Goal: Task Accomplishment & Management: Complete application form

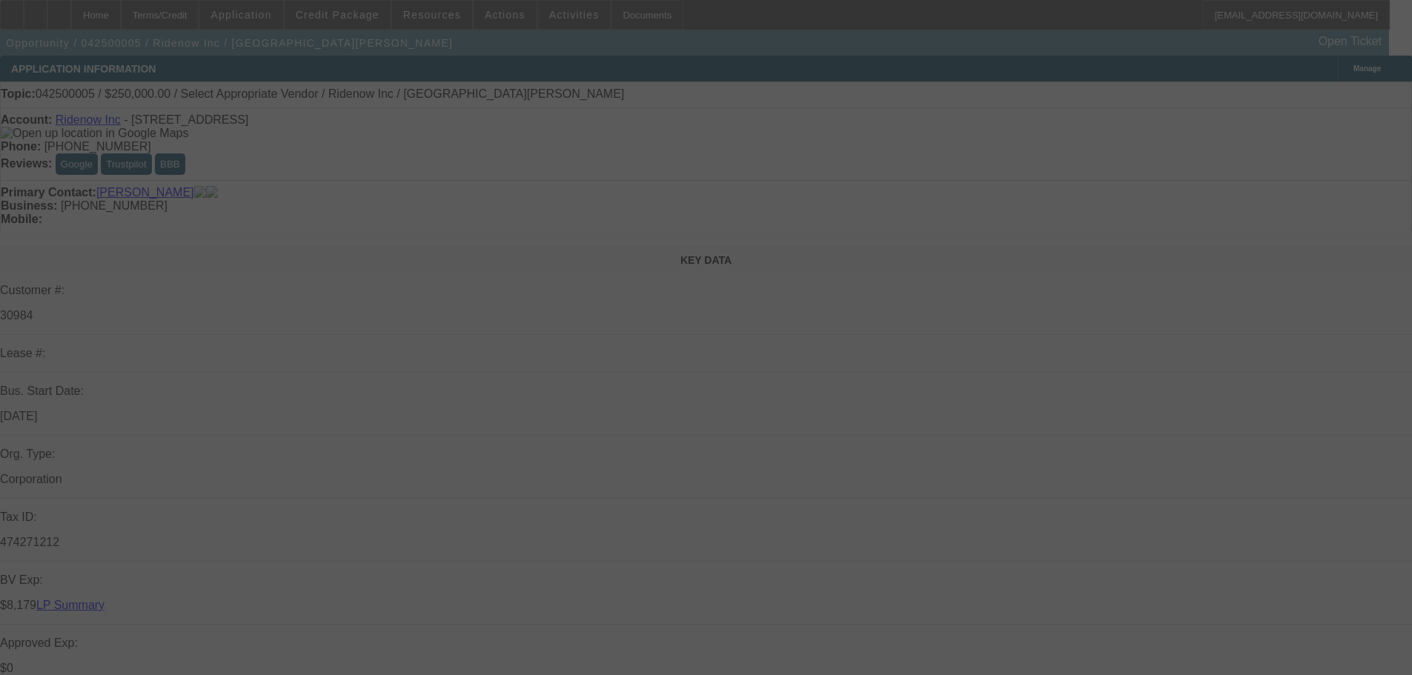
select select "0"
select select "2"
select select "0.1"
select select "4"
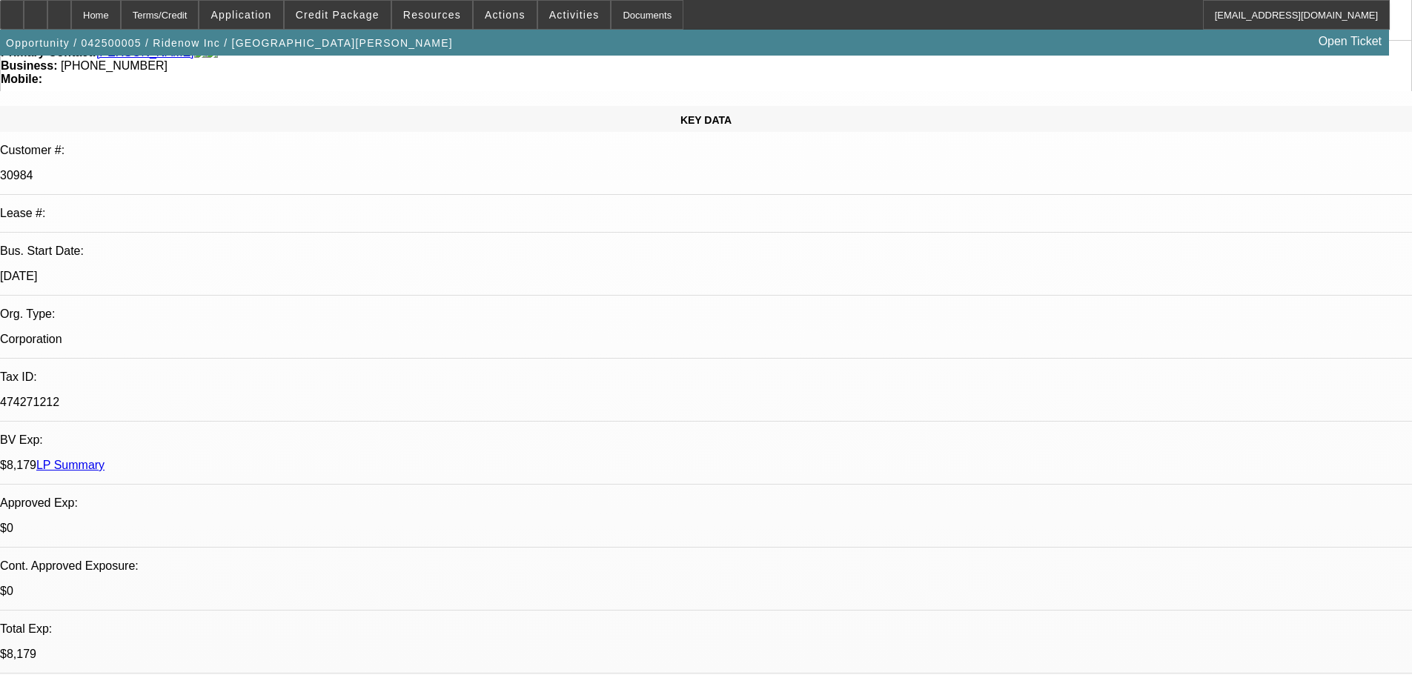
scroll to position [297, 0]
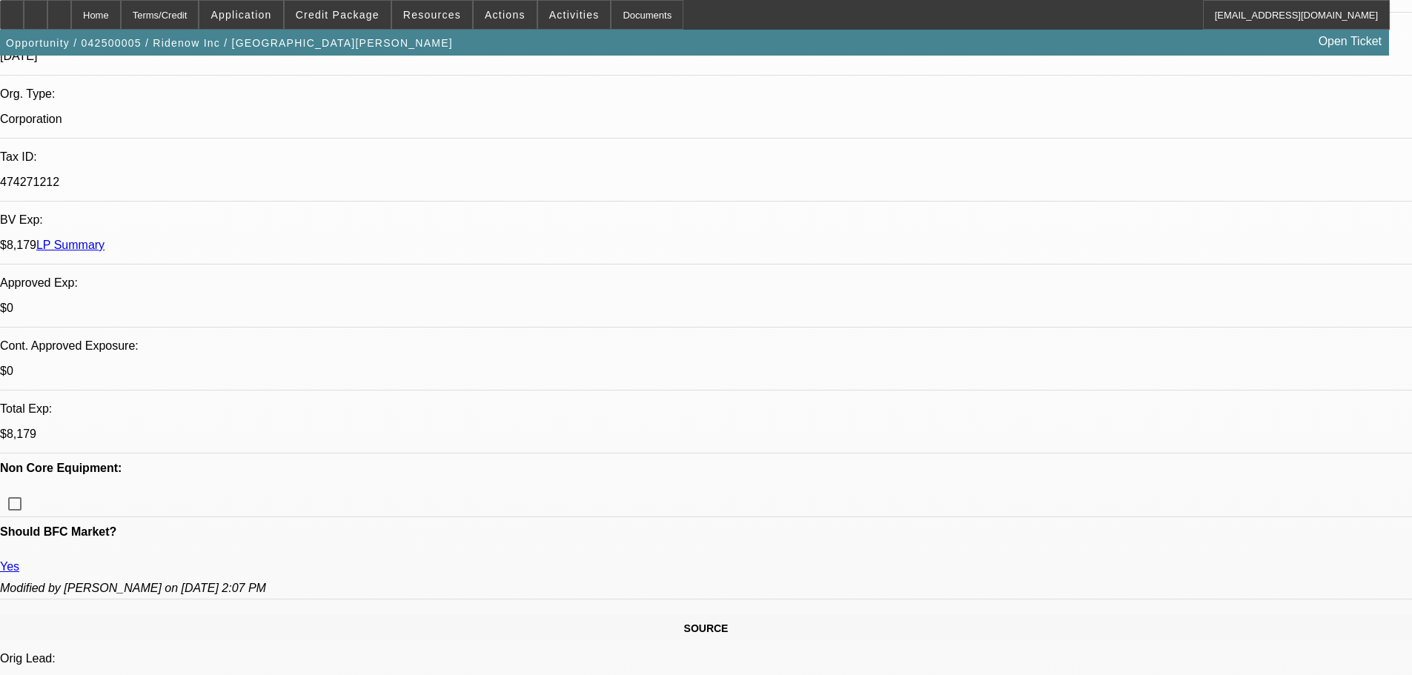
scroll to position [74, 0]
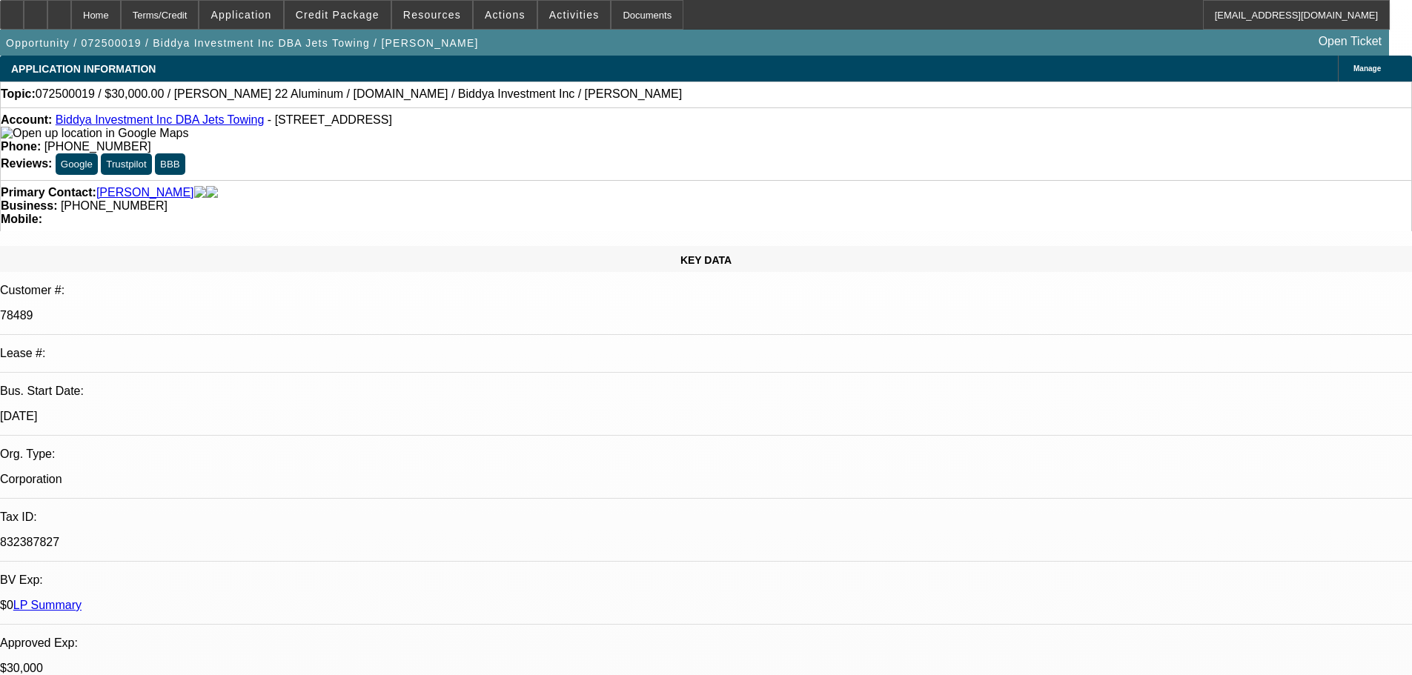
select select "0"
select select "2"
select select "0"
select select "6"
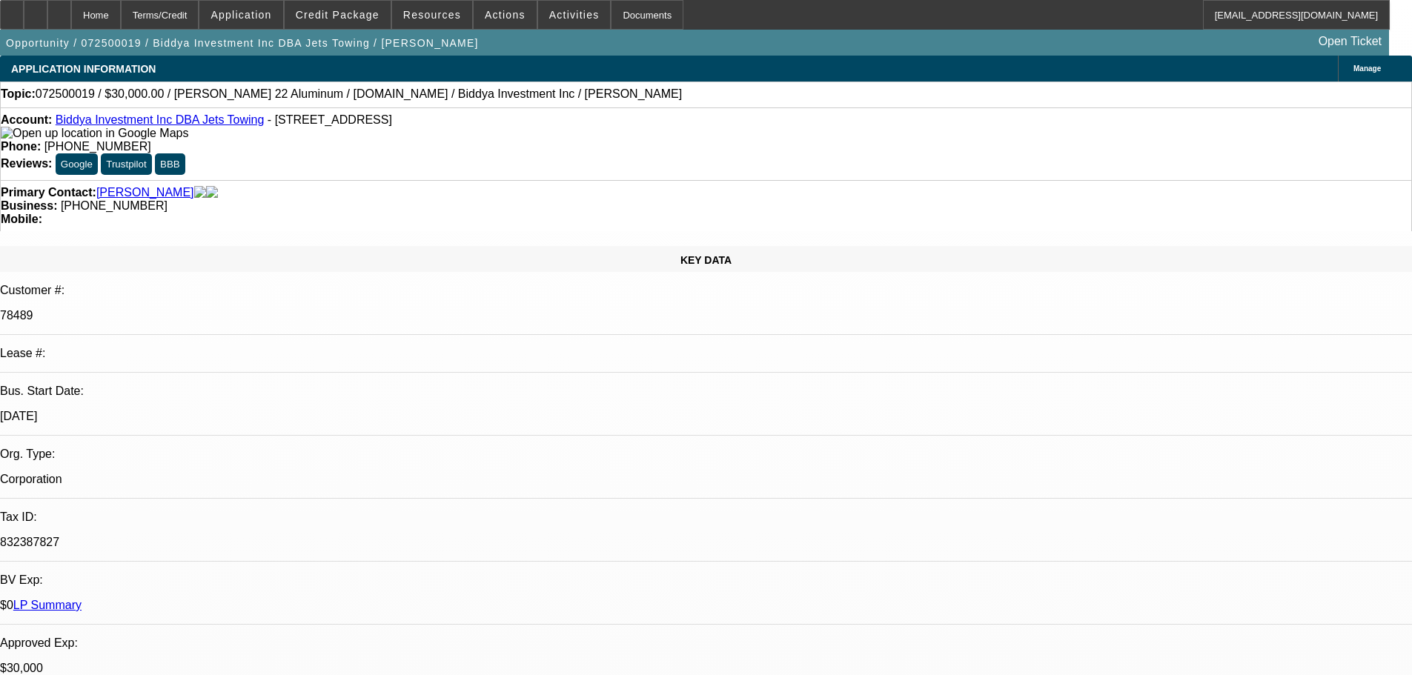
select select "0"
select select "2"
select select "0"
select select "6"
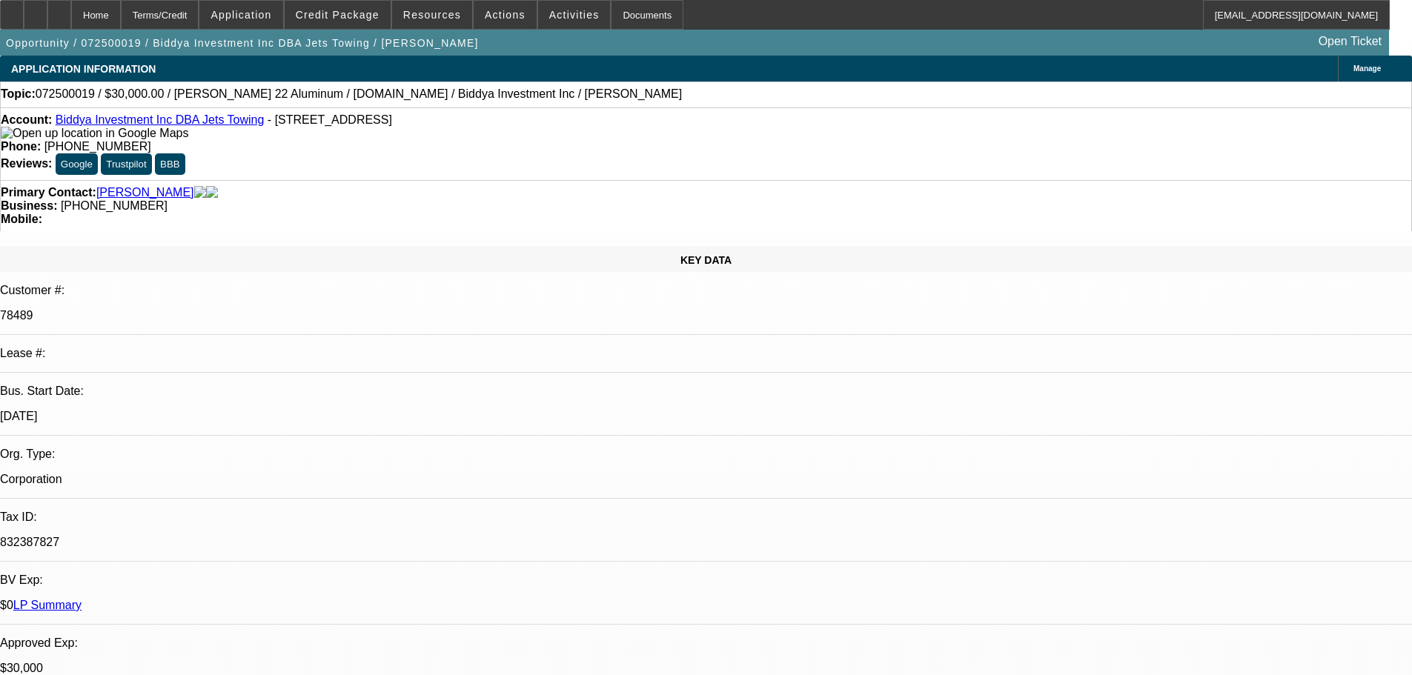
select select "0"
select select "6"
select select "0"
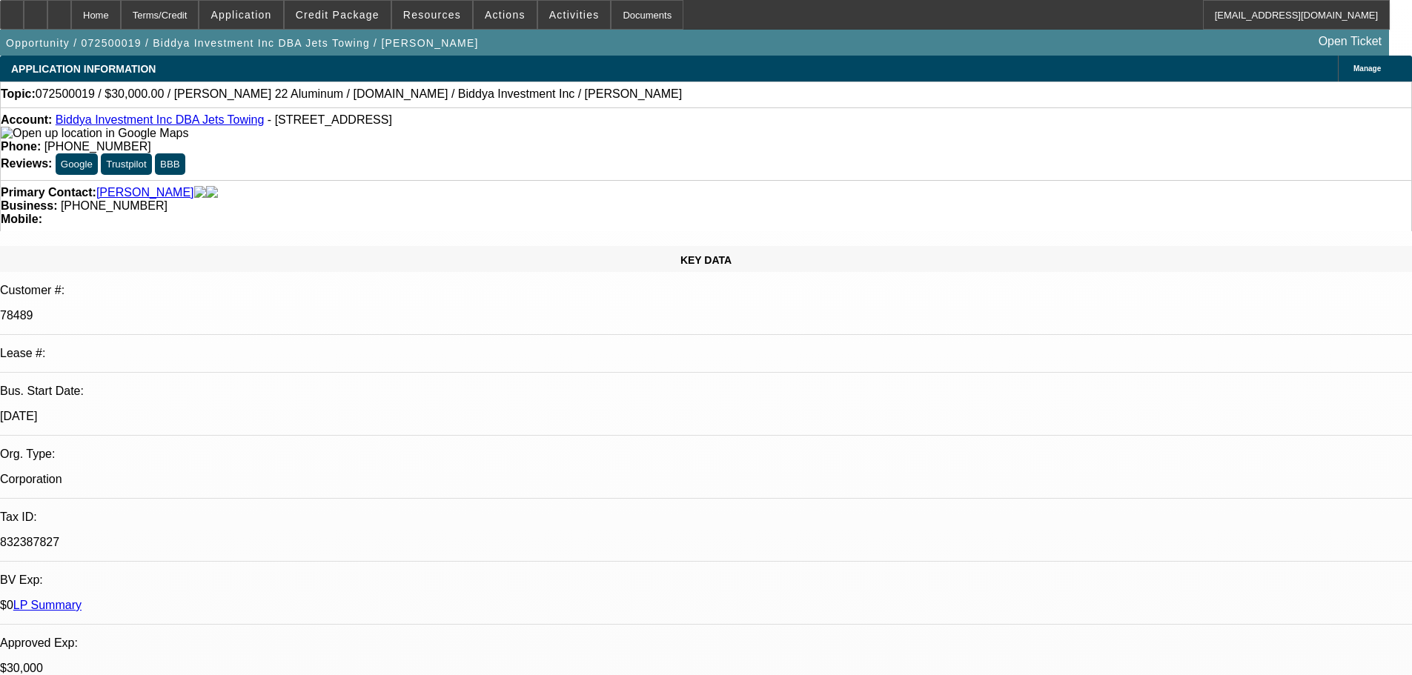
select select "0"
select select "6"
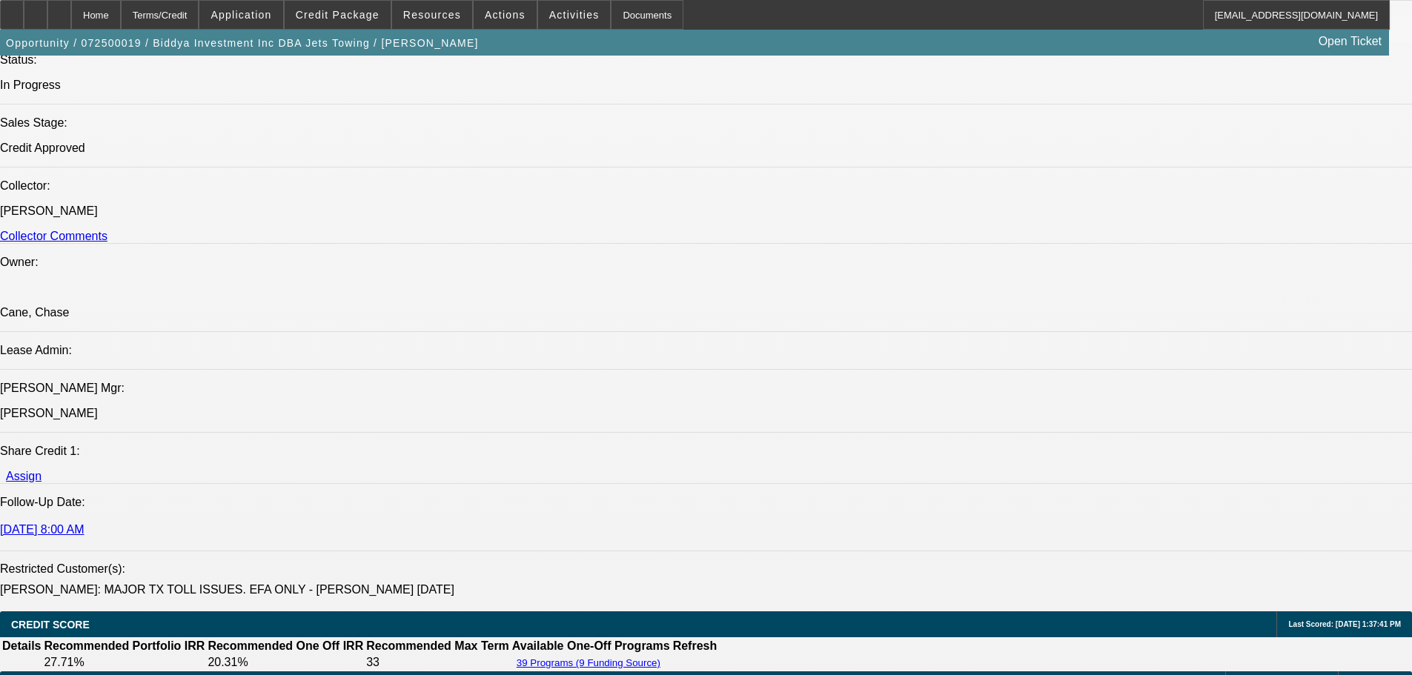
scroll to position [1928, 0]
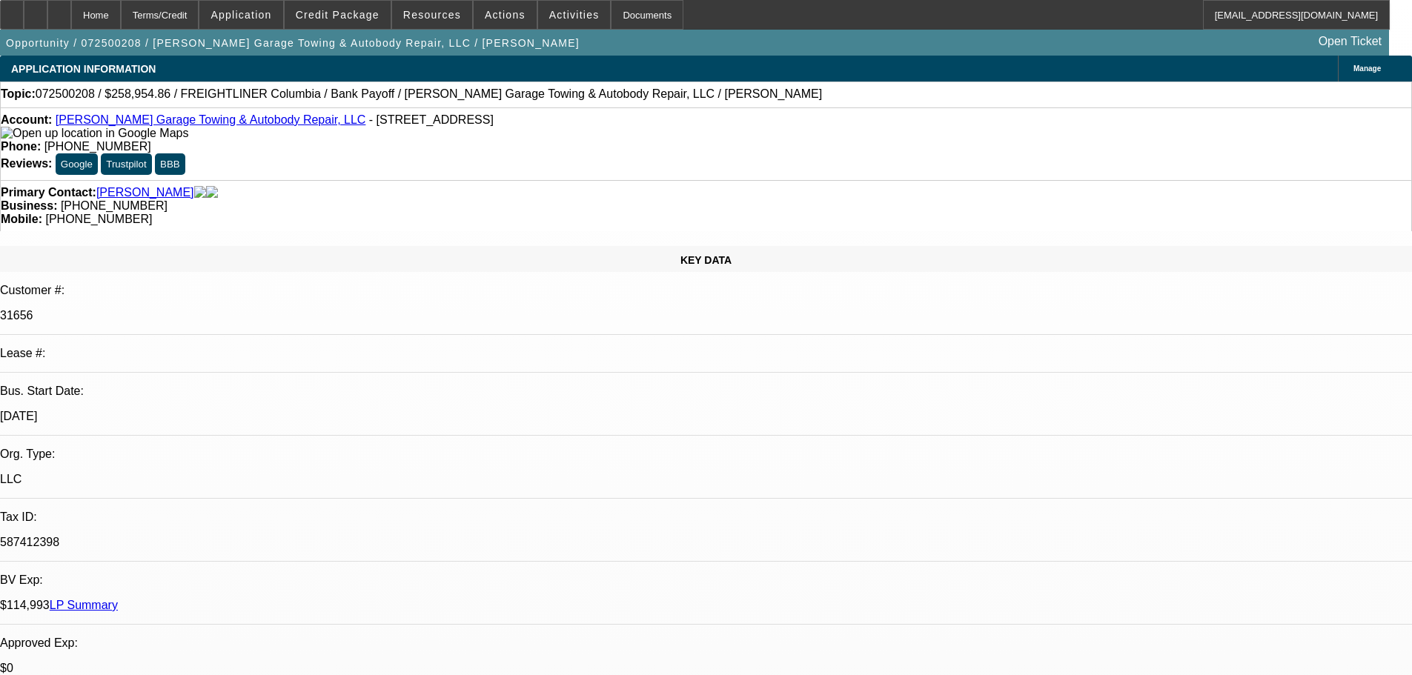
select select "0"
select select "2"
select select "0"
select select "6"
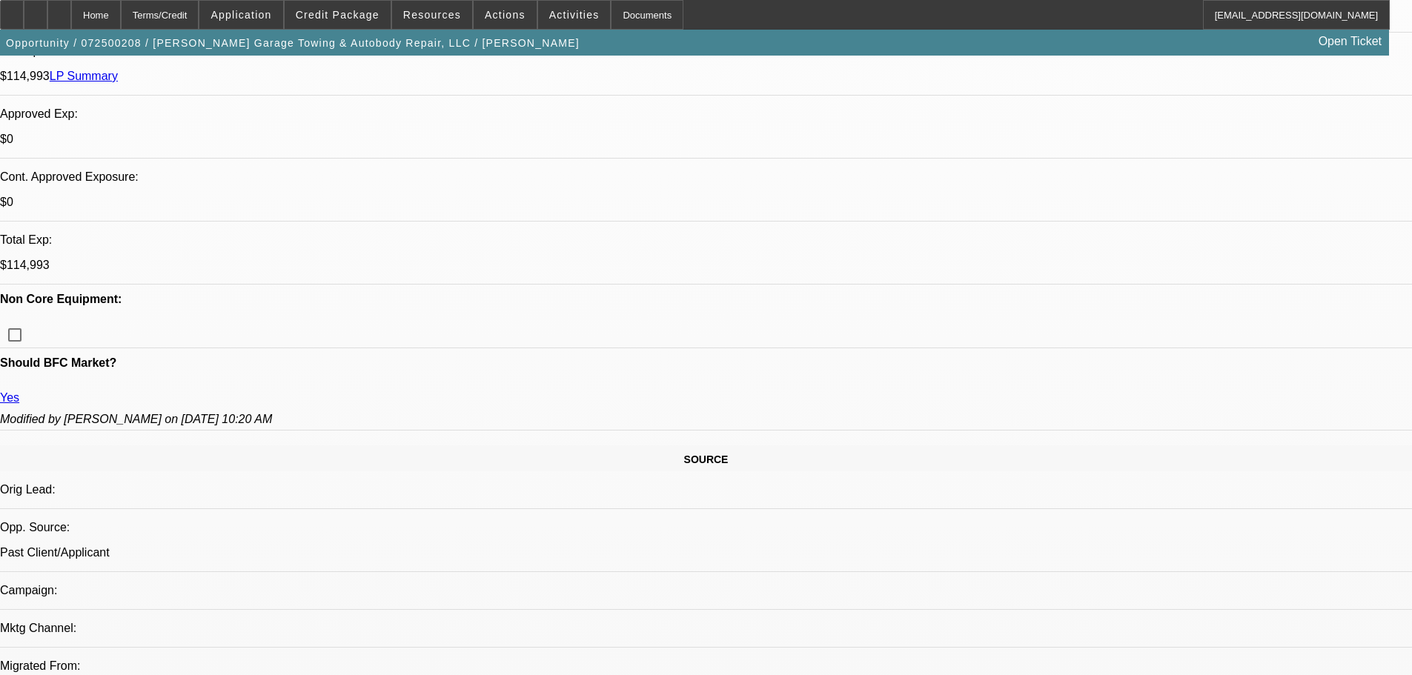
scroll to position [480, 0]
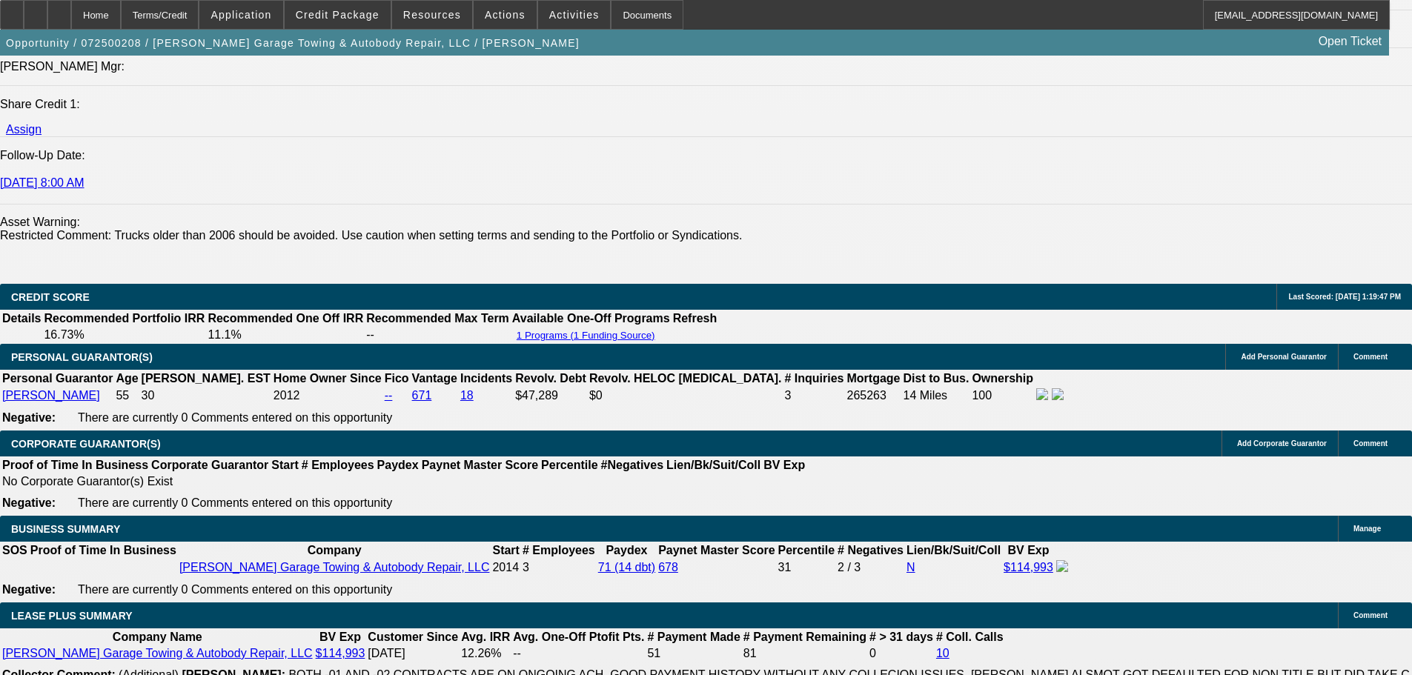
scroll to position [1889, 0]
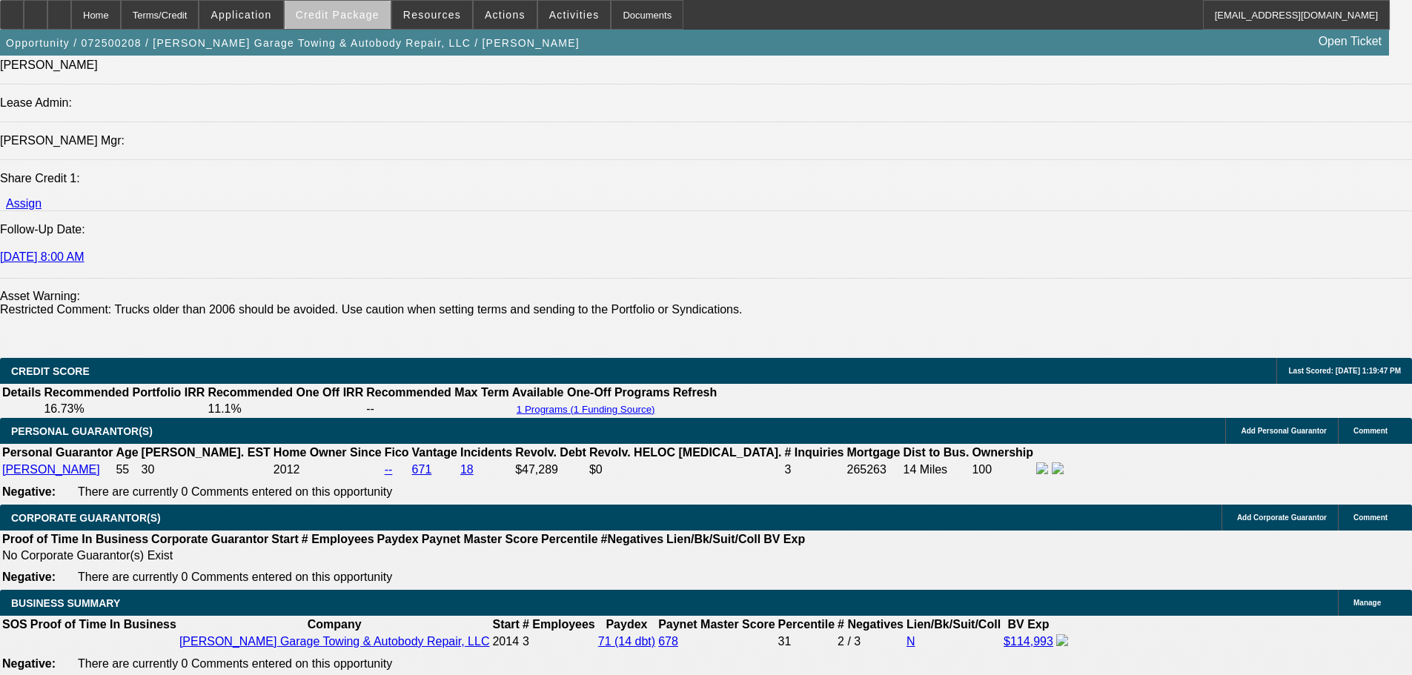
click at [371, 17] on span "Credit Package" at bounding box center [338, 15] width 84 height 12
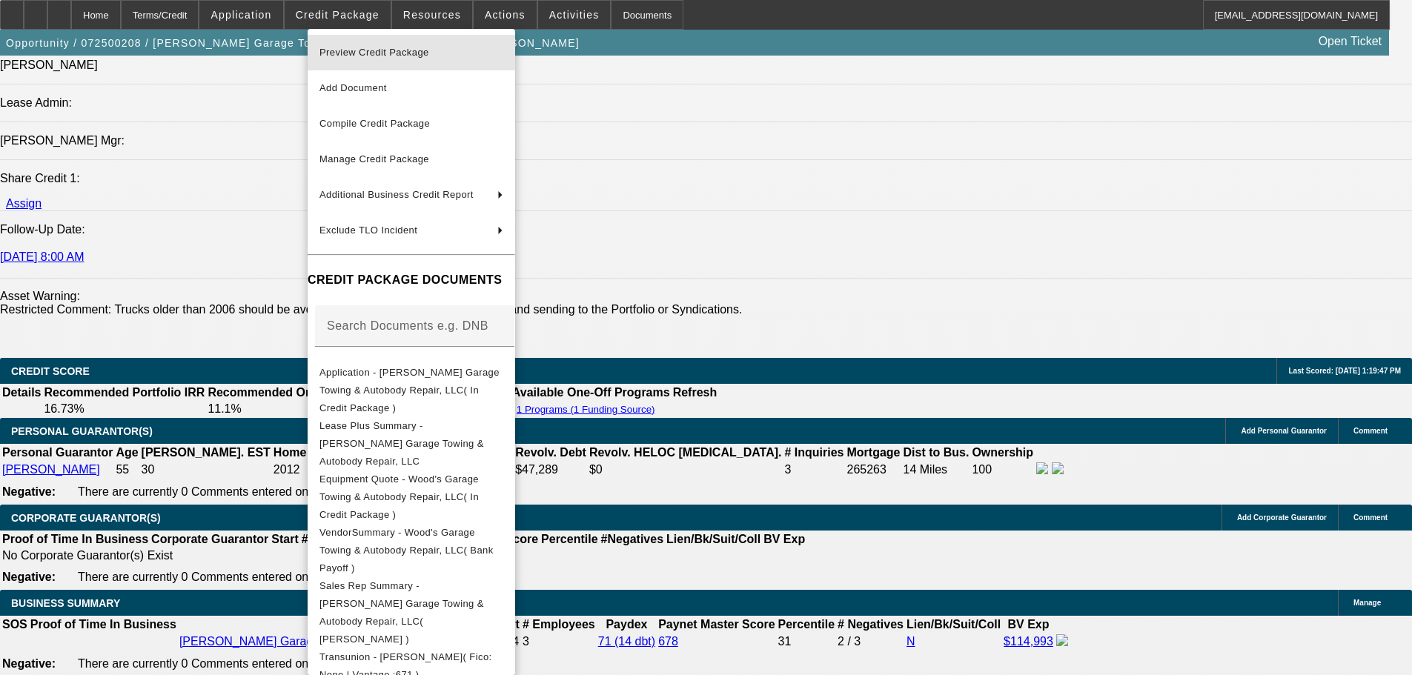
click at [380, 52] on span "Preview Credit Package" at bounding box center [375, 52] width 110 height 11
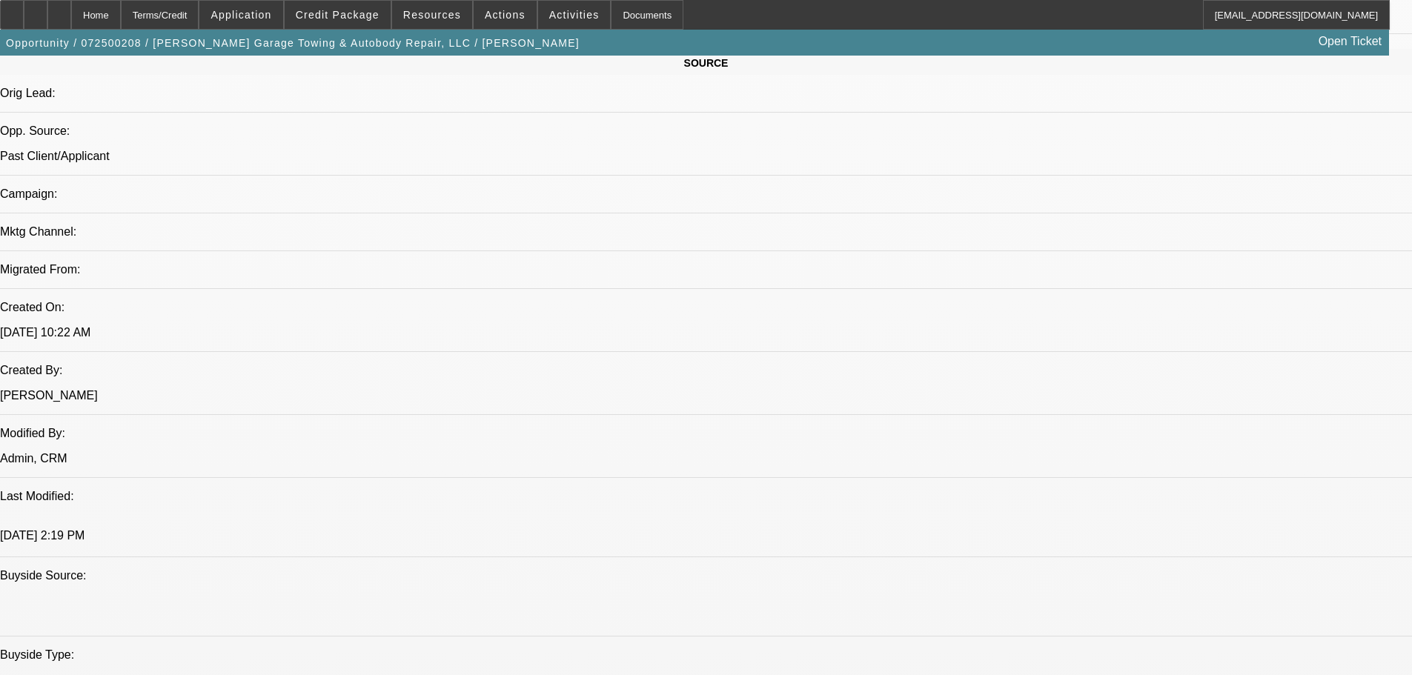
scroll to position [925, 0]
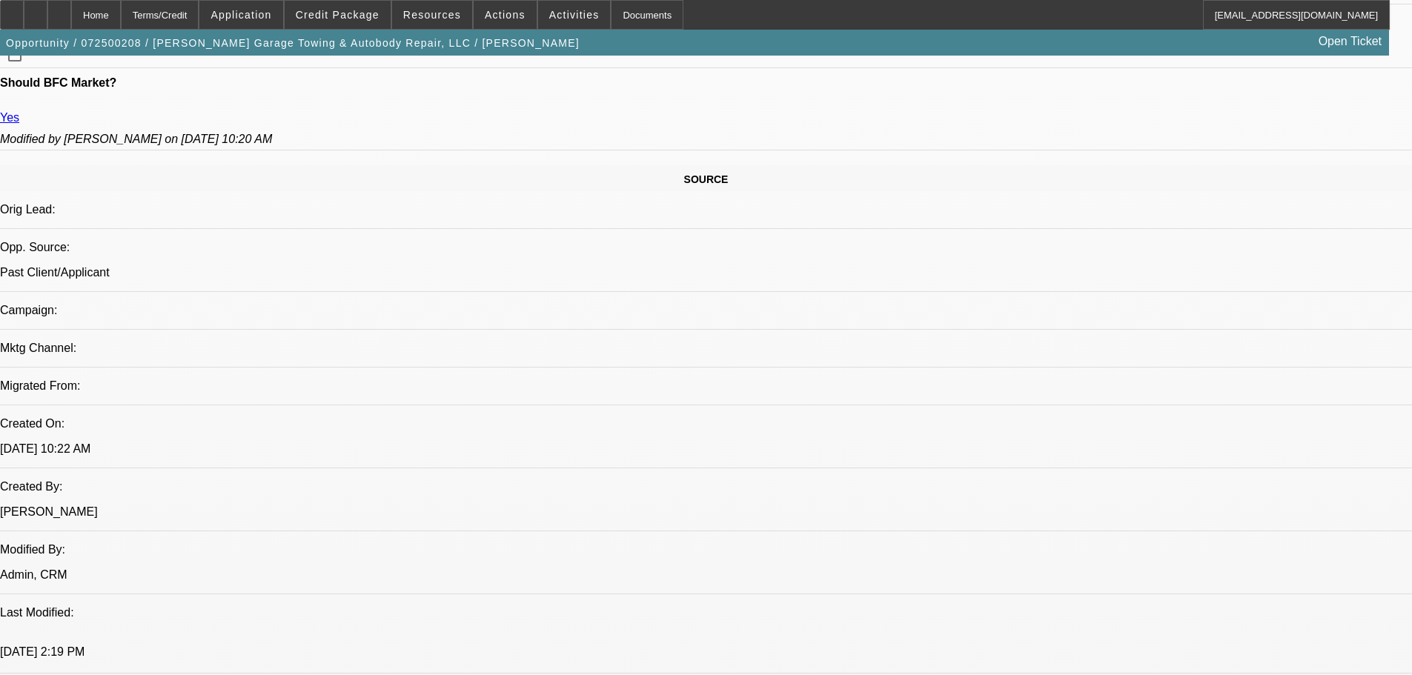
scroll to position [816, 0]
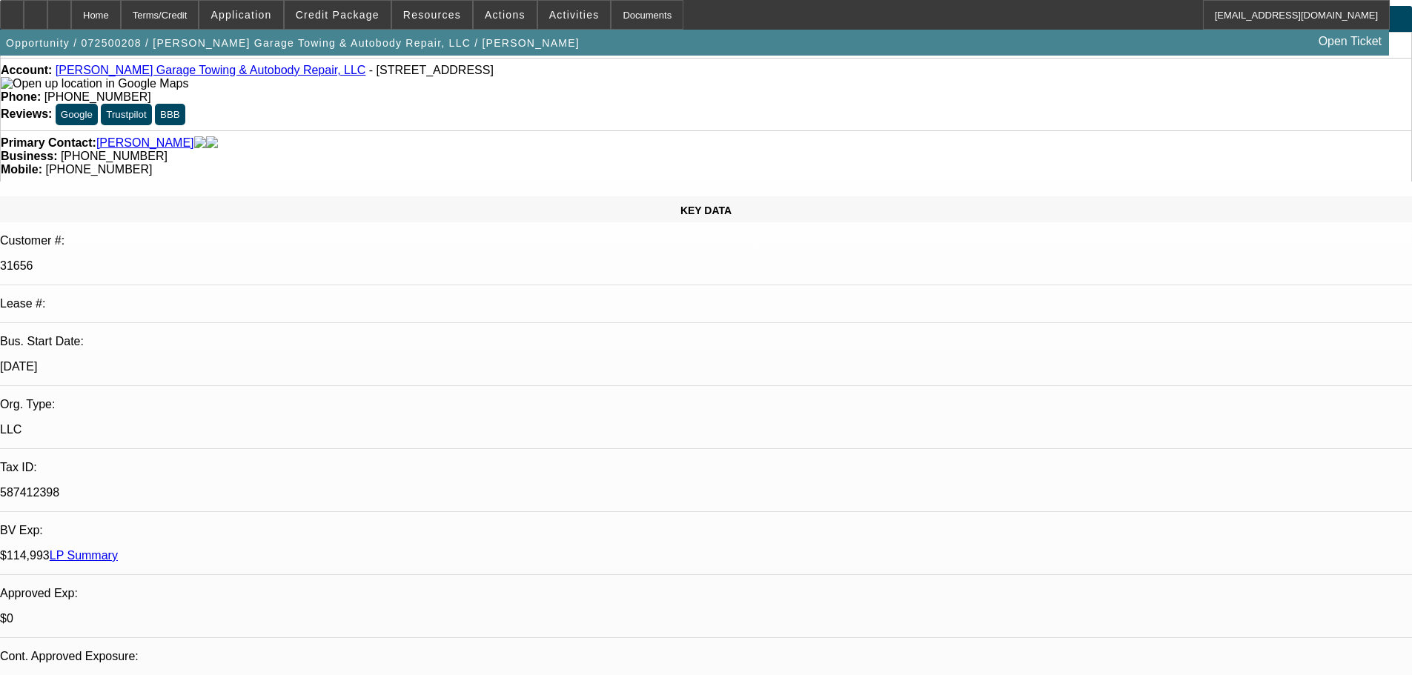
scroll to position [0, 0]
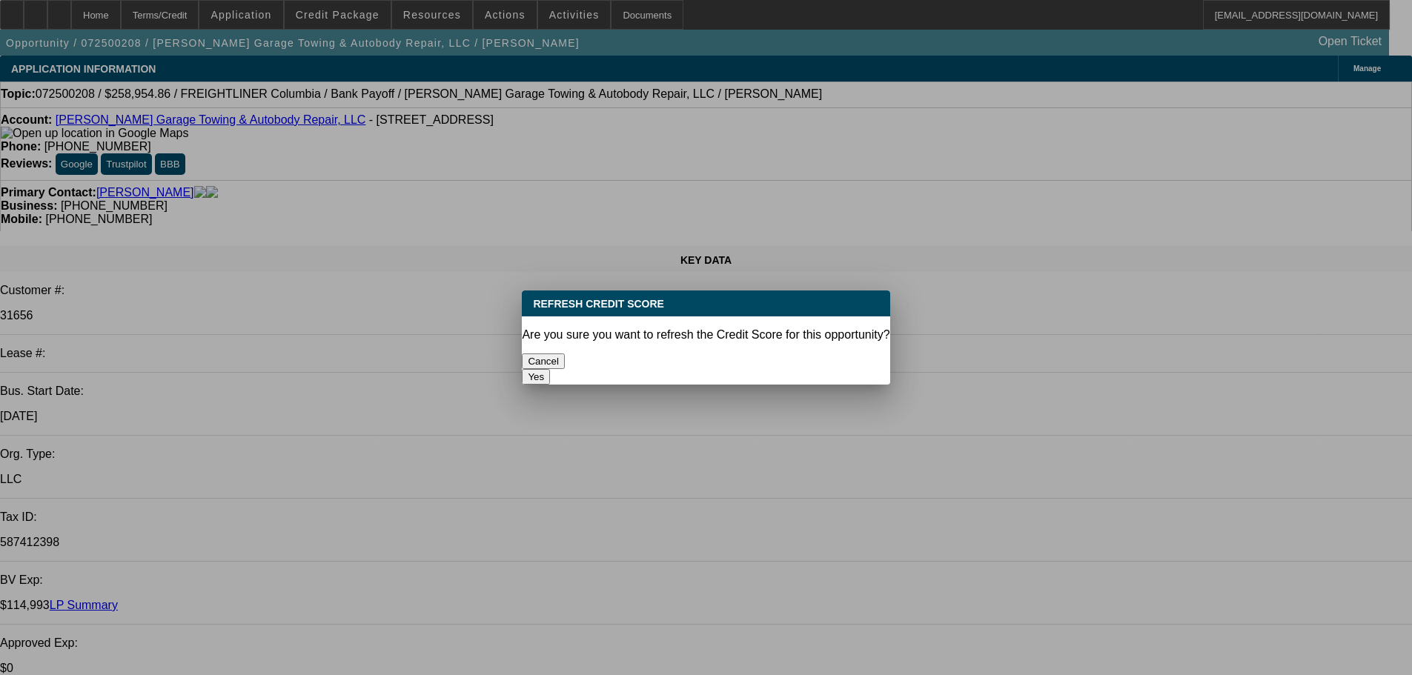
click at [550, 369] on button "Yes" at bounding box center [536, 377] width 28 height 16
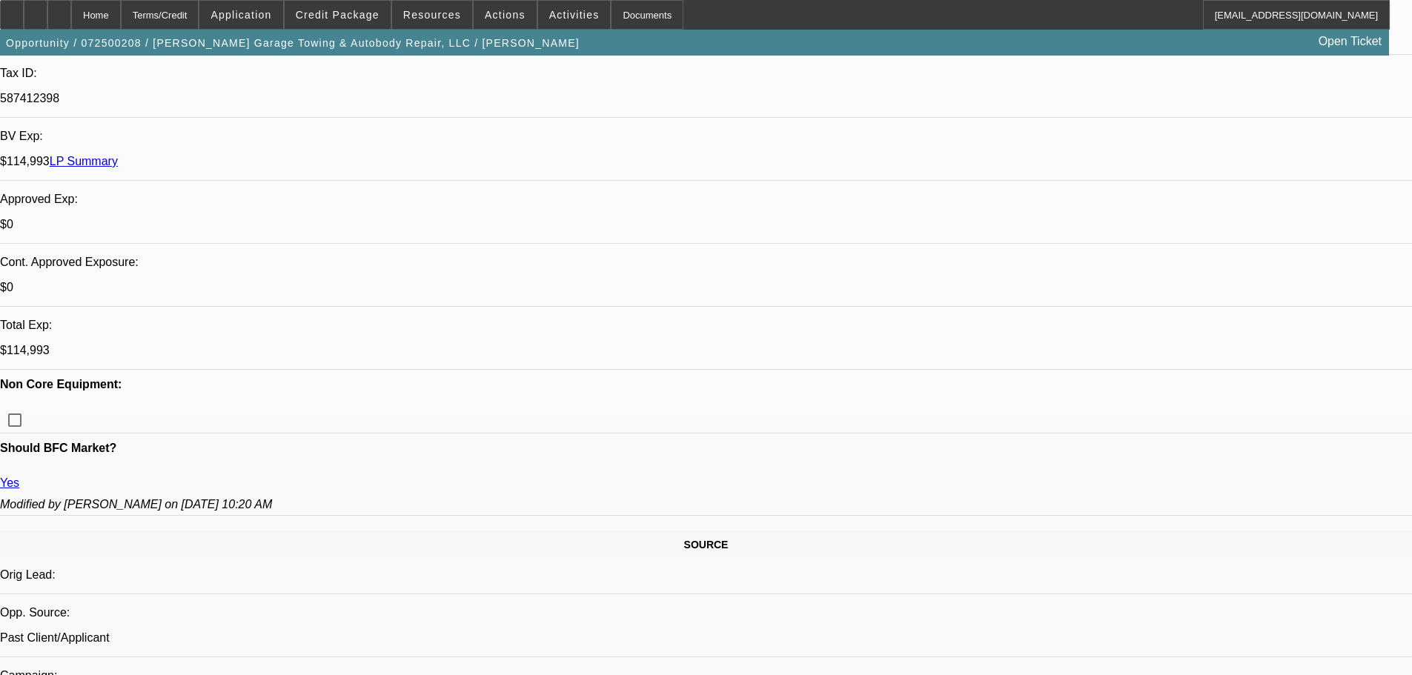
scroll to position [222, 0]
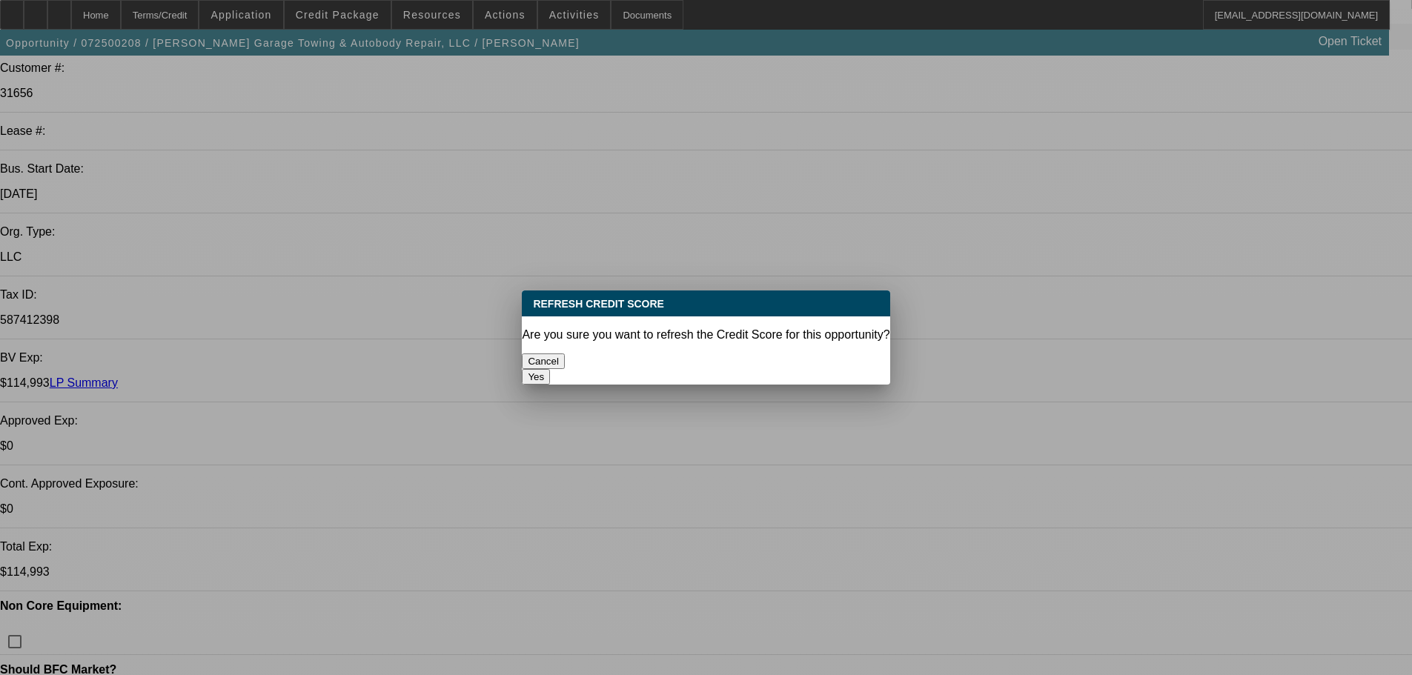
click at [550, 369] on button "Yes" at bounding box center [536, 377] width 28 height 16
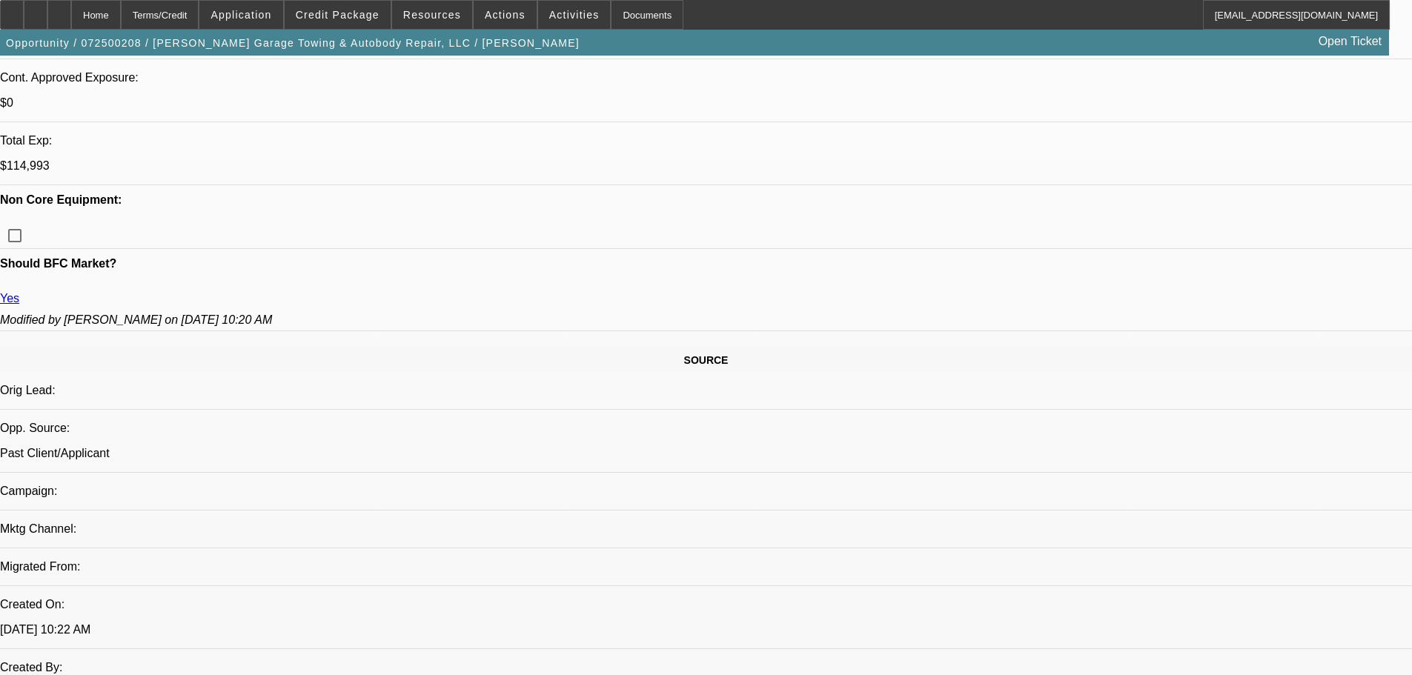
scroll to position [107, 0]
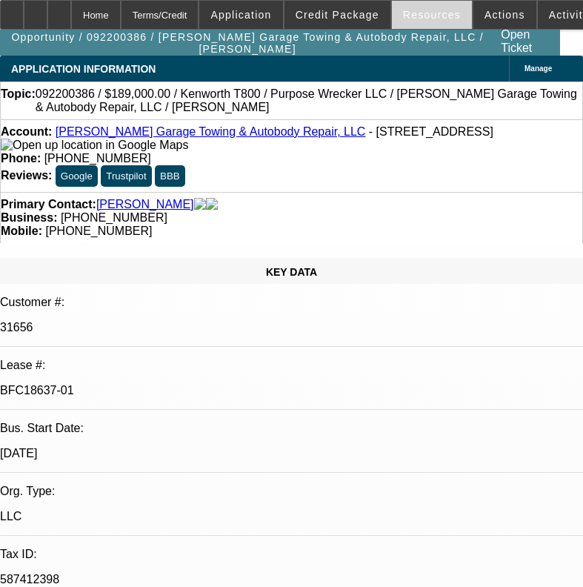
select select "0"
select select "2"
select select "0"
select select "6"
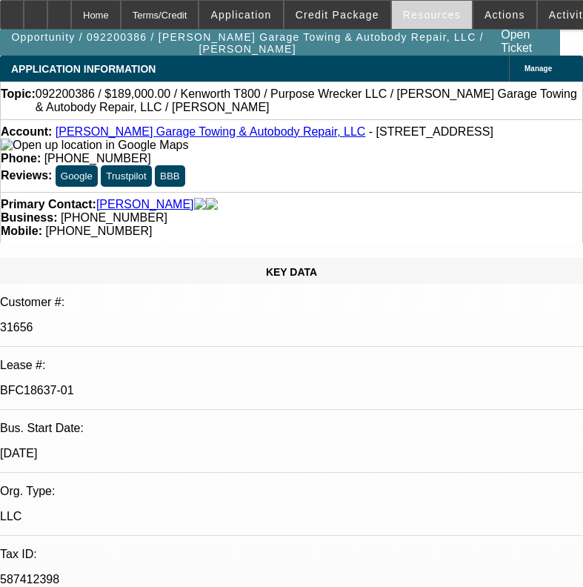
select select "0"
select select "2"
select select "0"
select select "6"
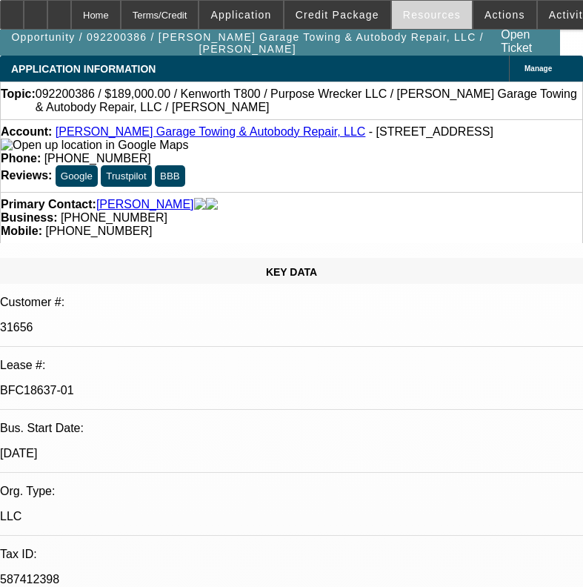
select select "0"
select select "3"
select select "0"
select select "6"
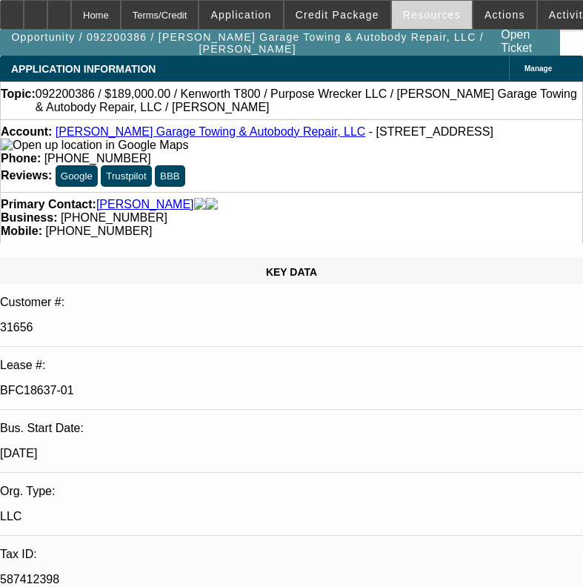
select select "0"
select select "3"
select select "0"
select select "6"
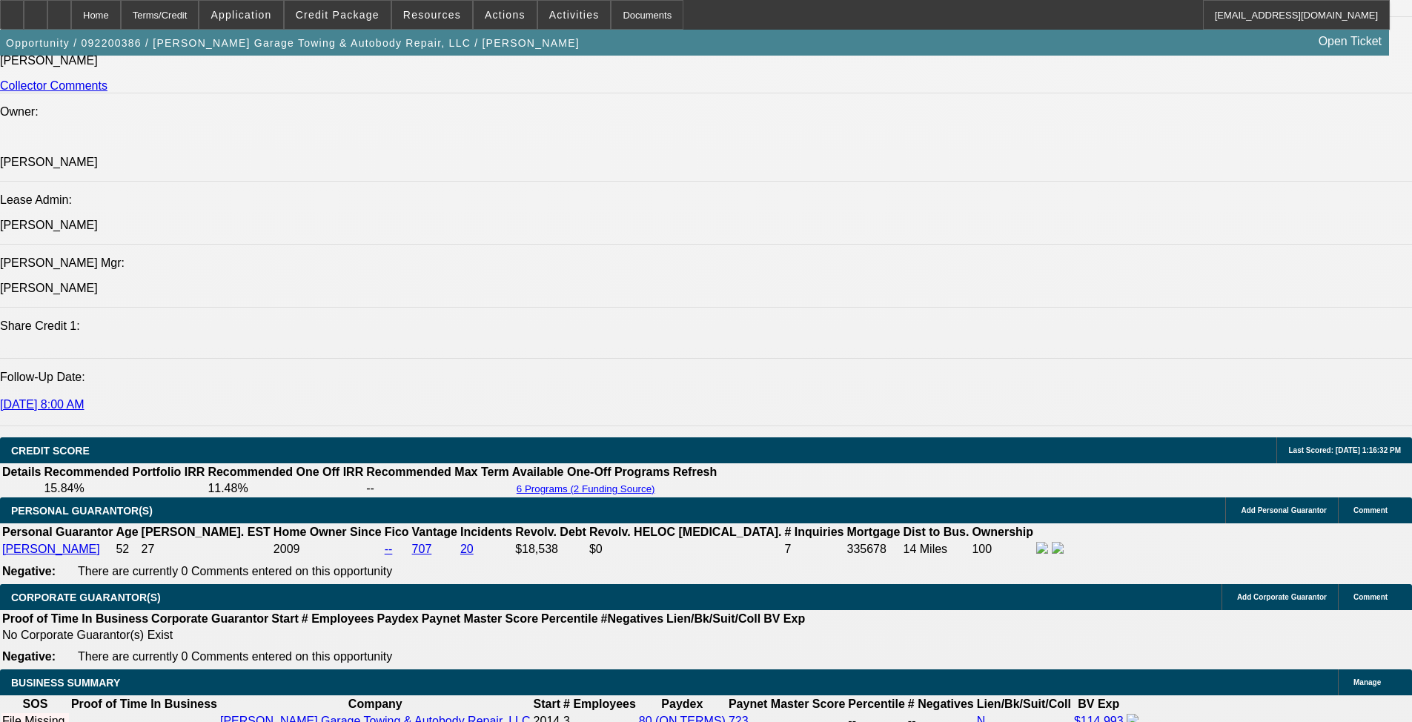
scroll to position [1853, 0]
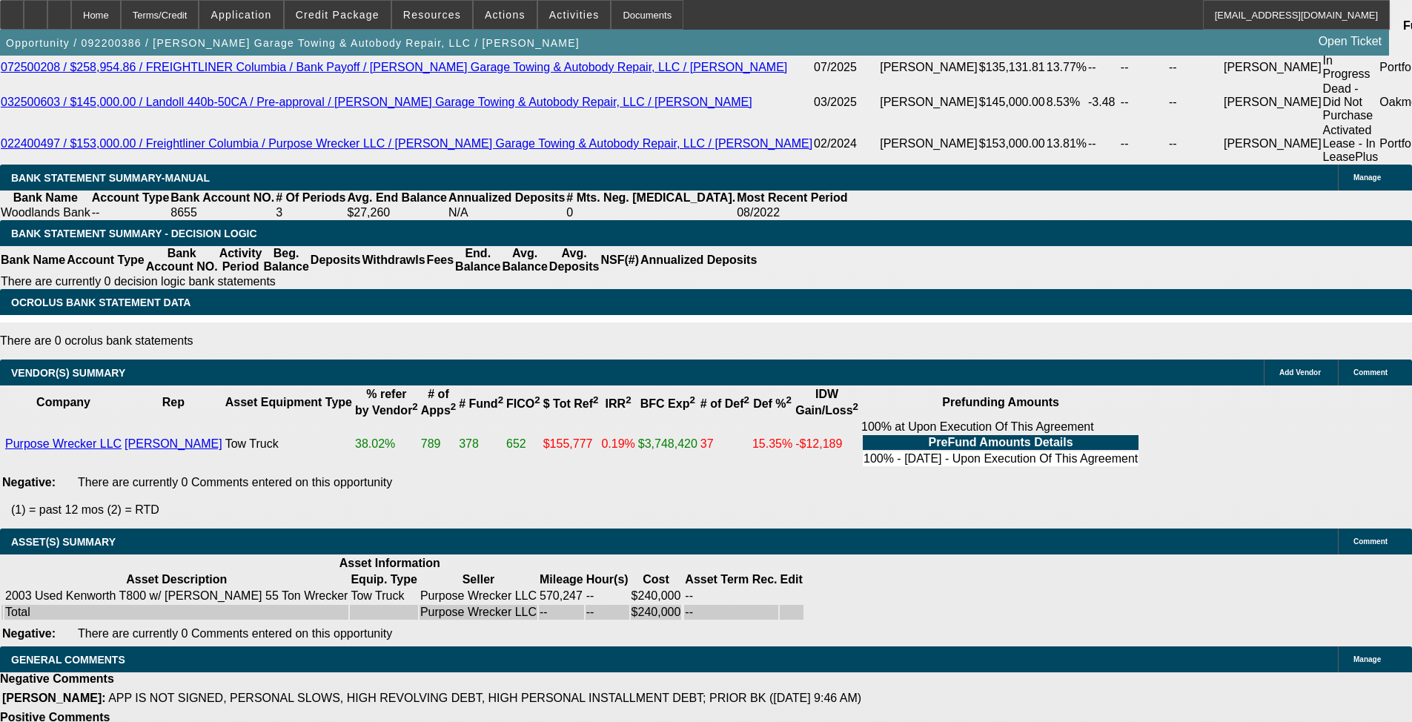
scroll to position [2076, 0]
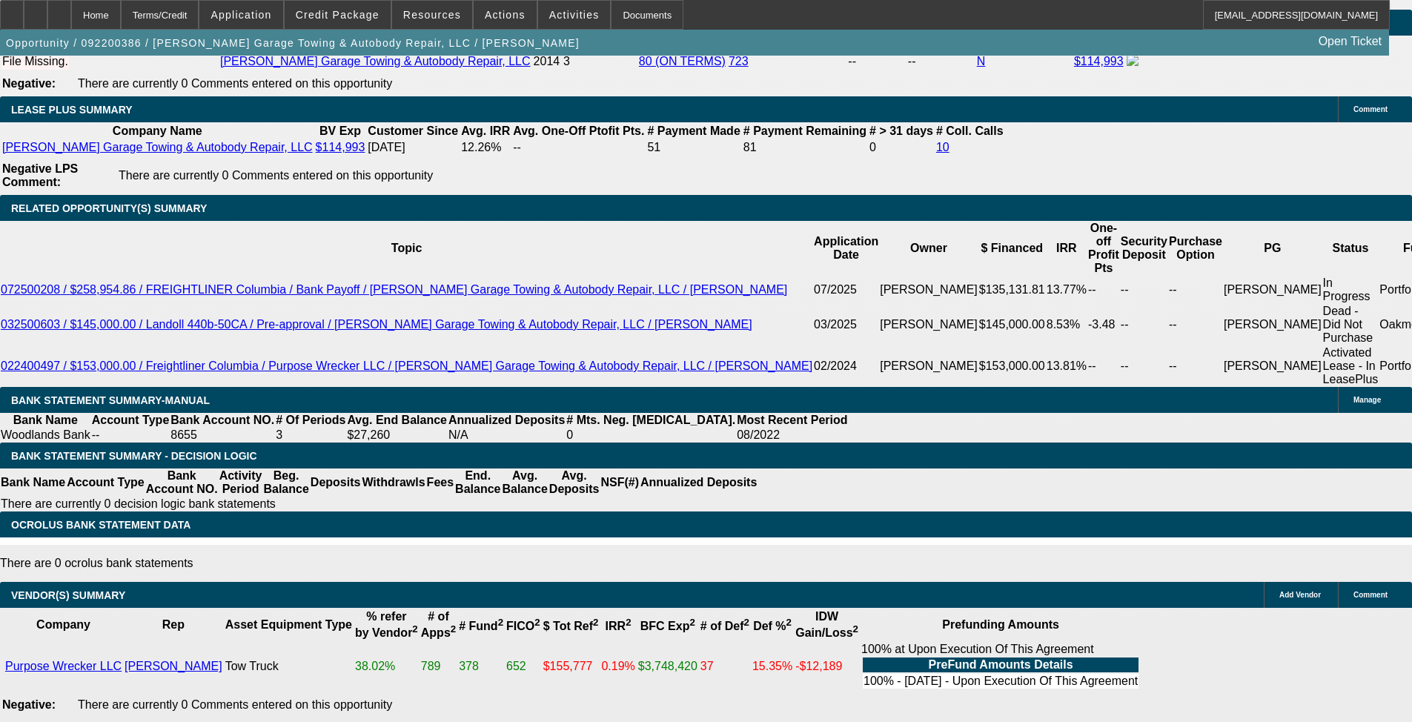
scroll to position [2743, 0]
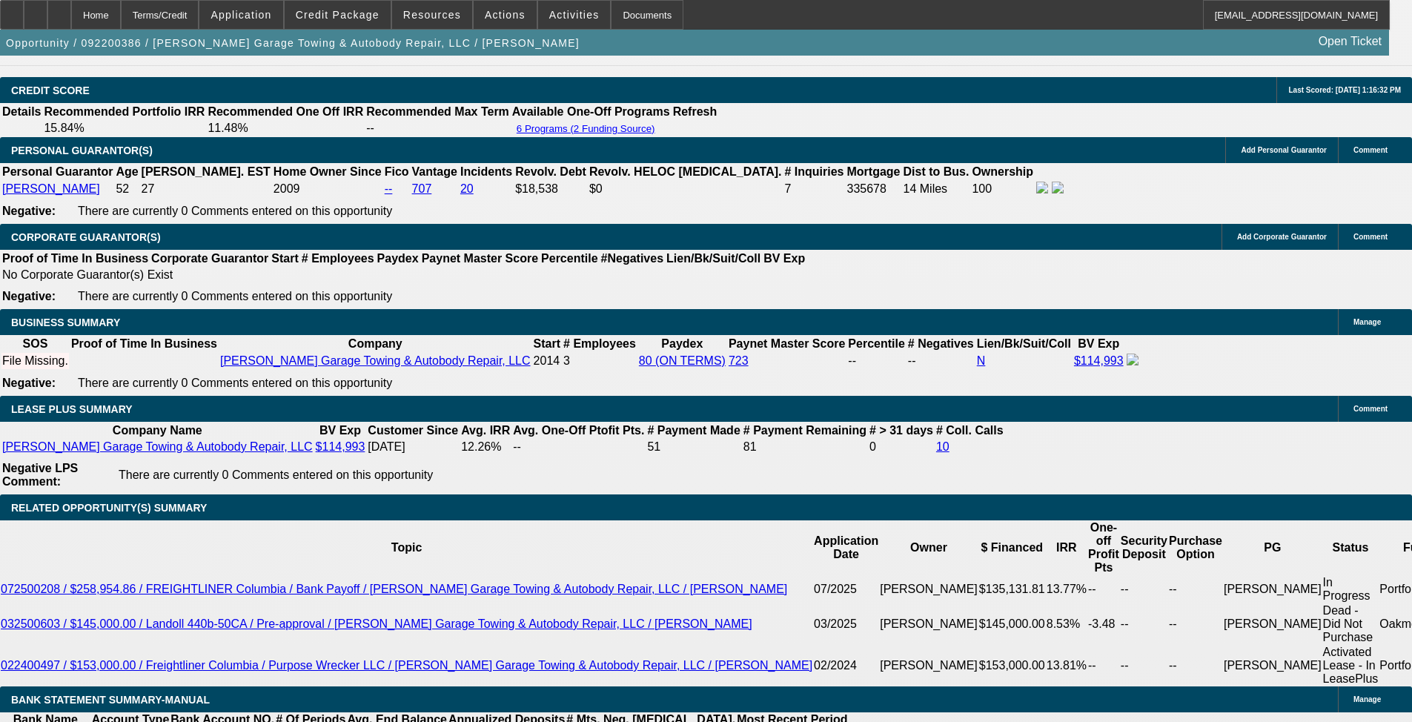
scroll to position [2106, 0]
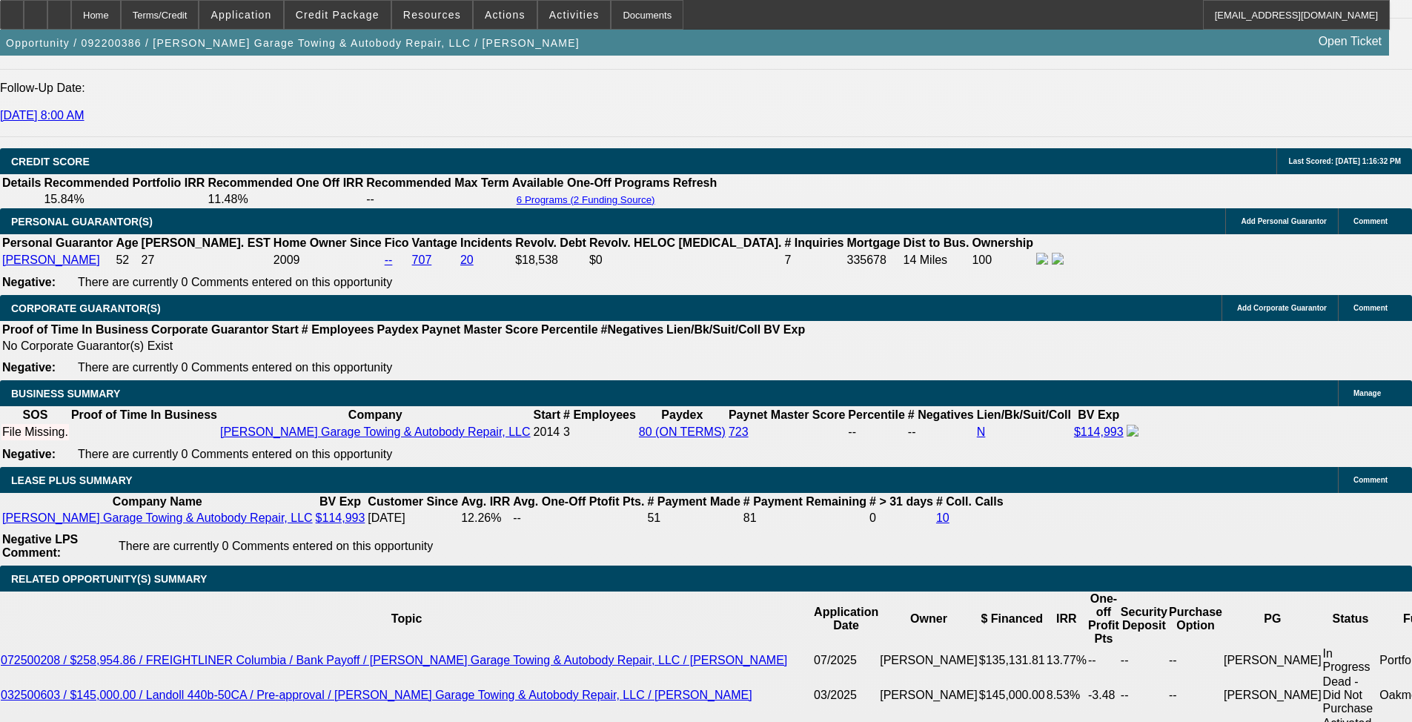
scroll to position [3262, 0]
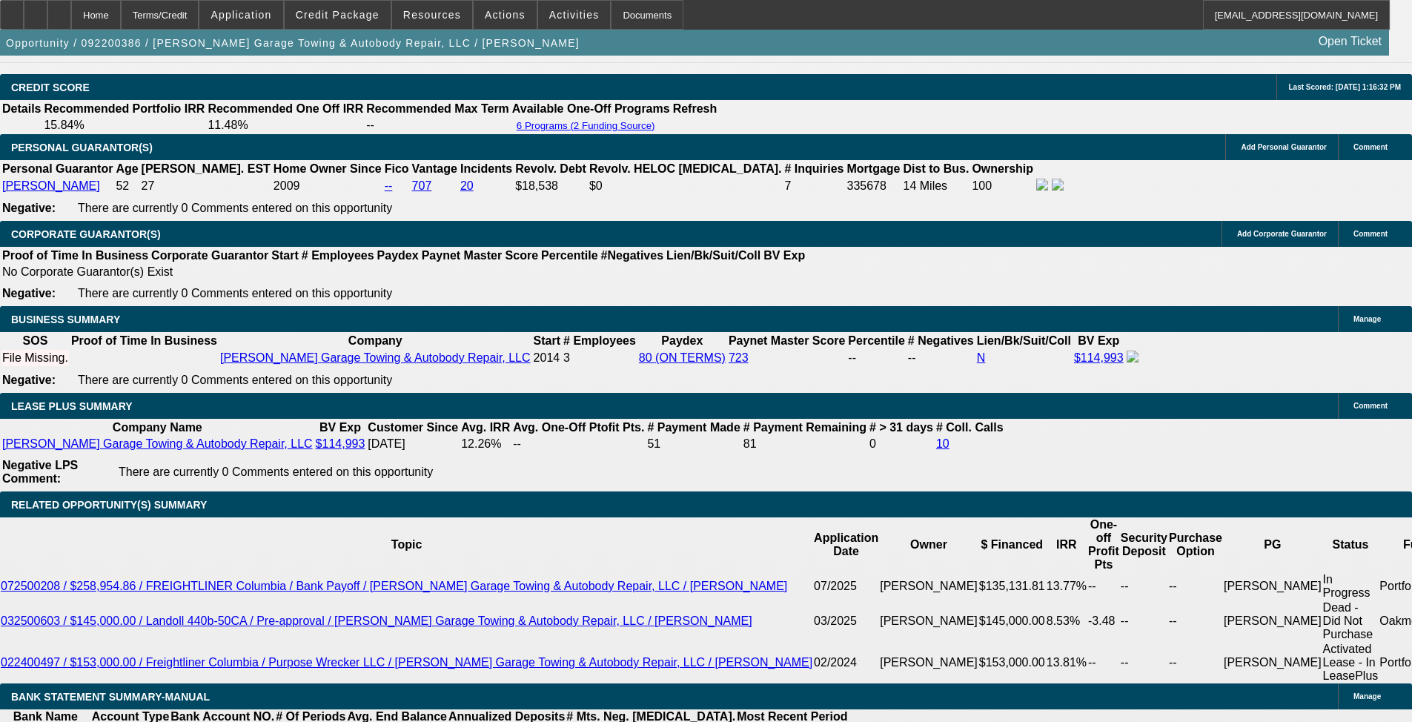
scroll to position [3040, 0]
drag, startPoint x: 1040, startPoint y: 176, endPoint x: 1042, endPoint y: 165, distance: 11.2
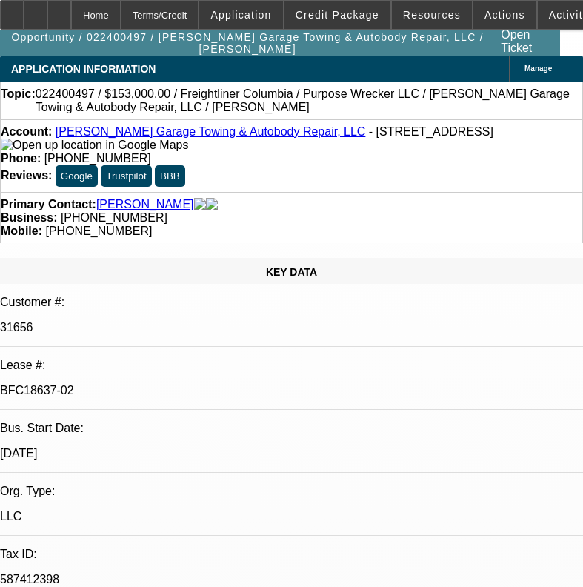
select select "0"
select select "2"
select select "0"
select select "6"
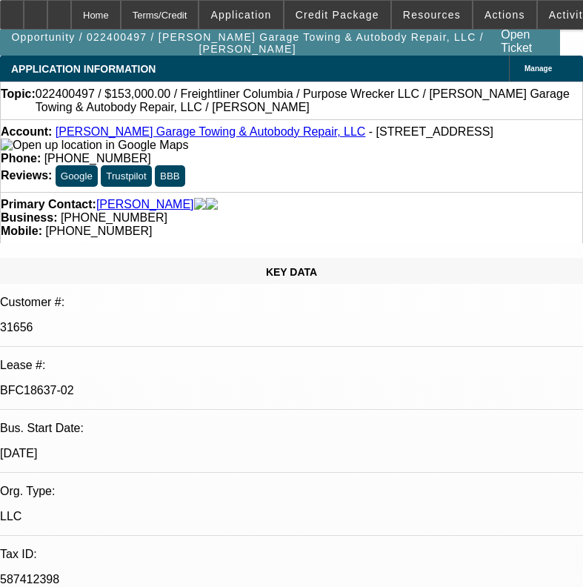
select select "0"
select select "2"
select select "0"
select select "6"
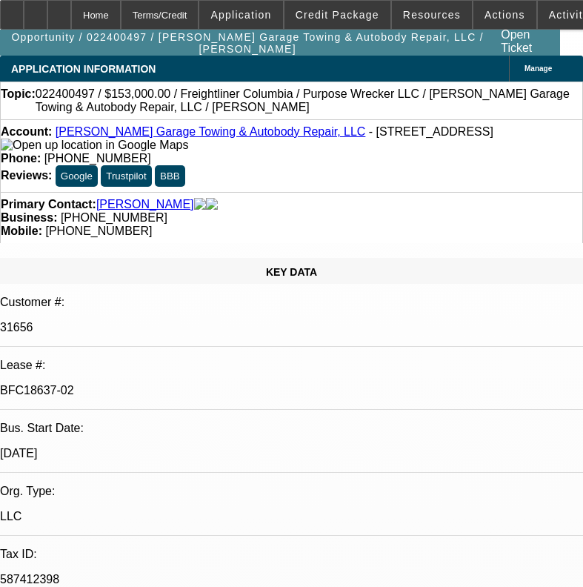
select select "0"
select select "2"
select select "0"
select select "6"
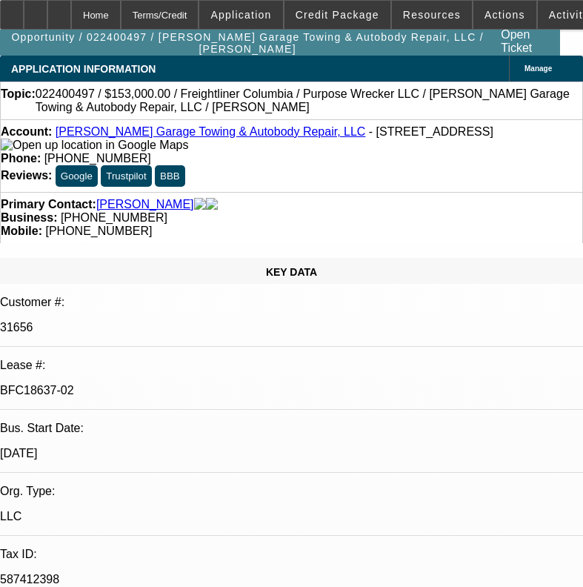
select select "0"
select select "2"
select select "0"
select select "6"
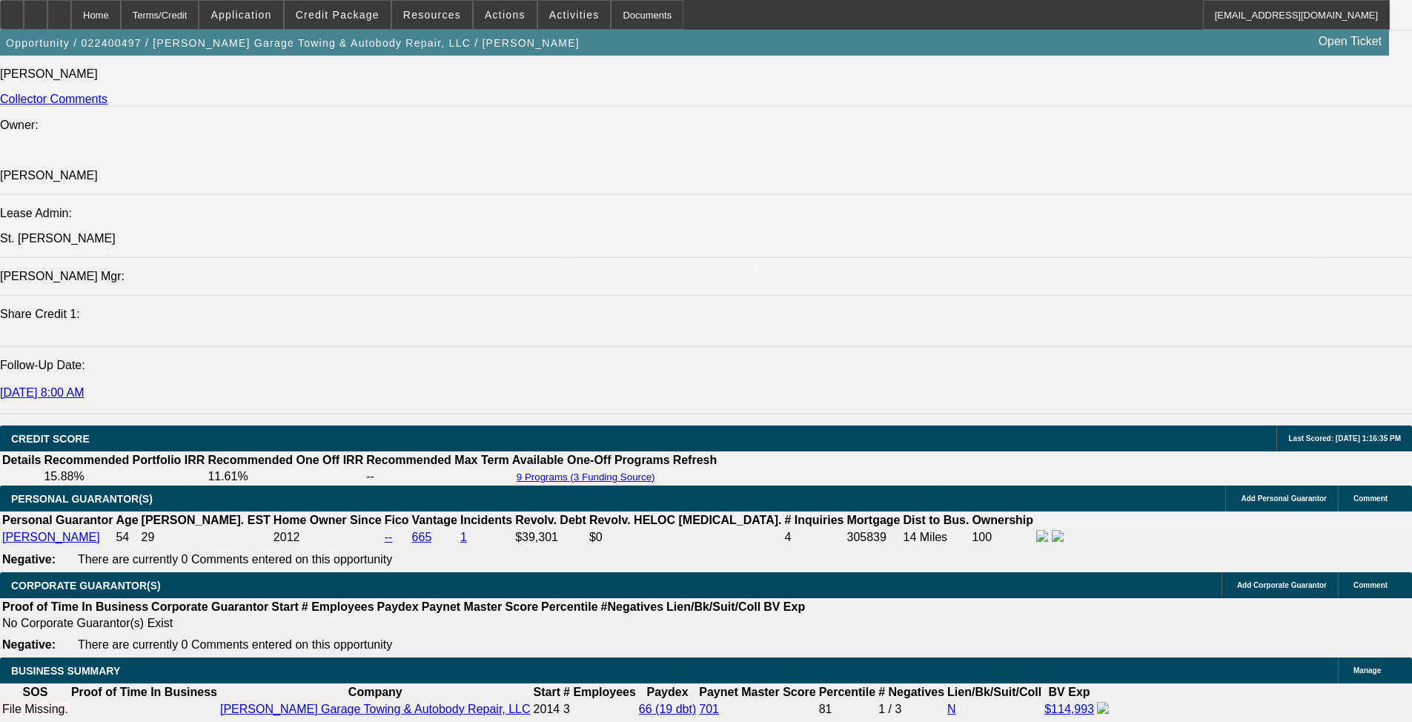
scroll to position [1853, 0]
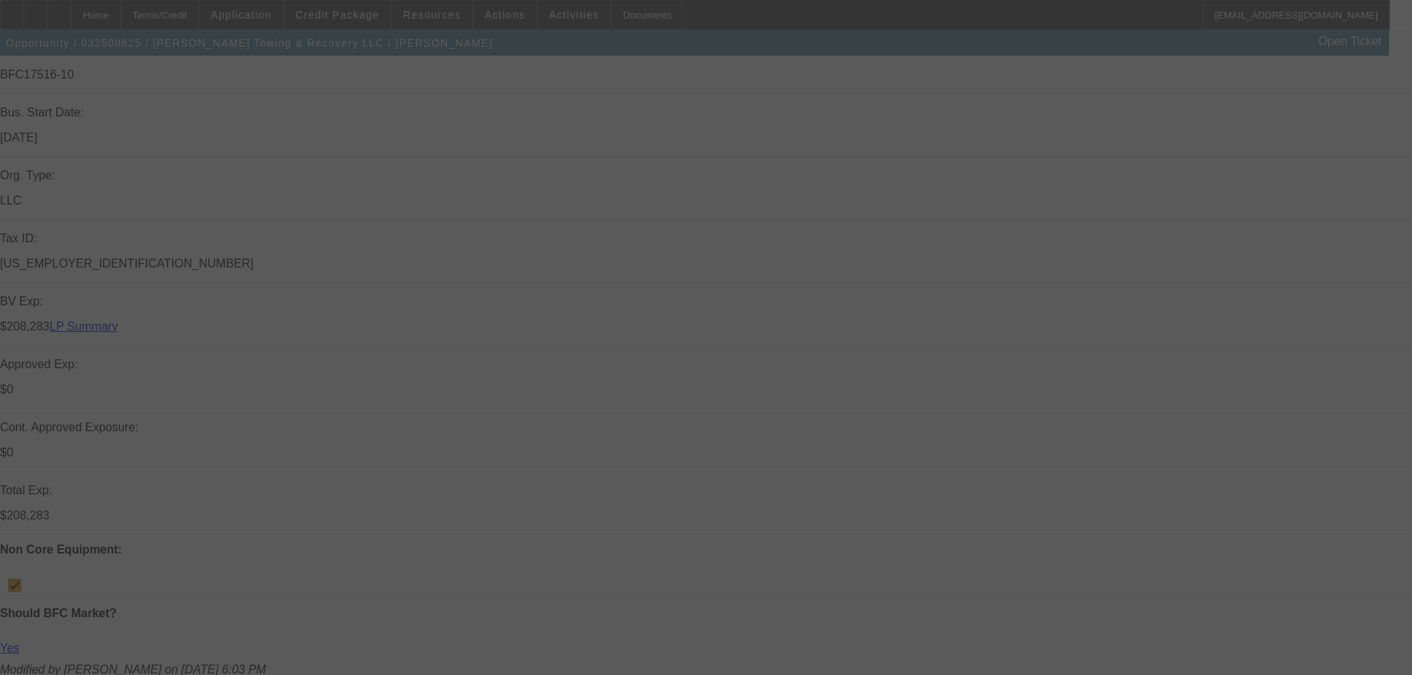
scroll to position [445, 0]
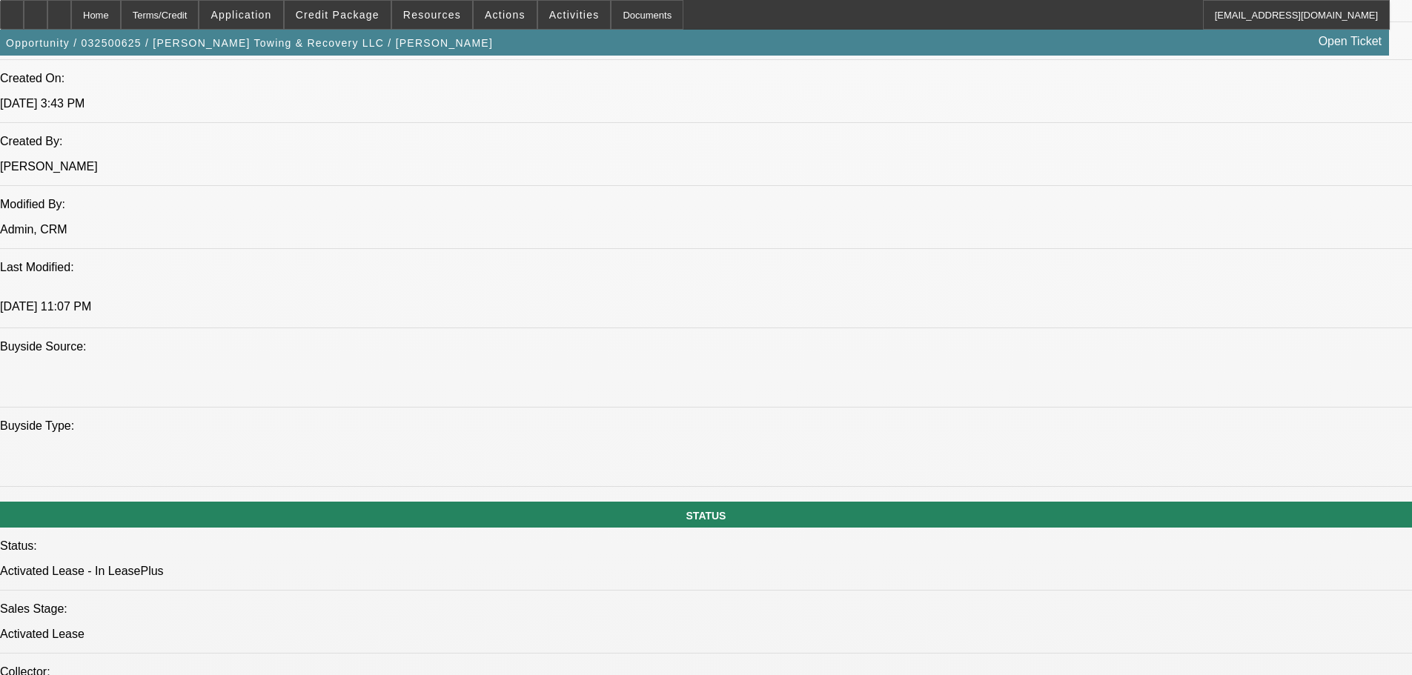
select select "0"
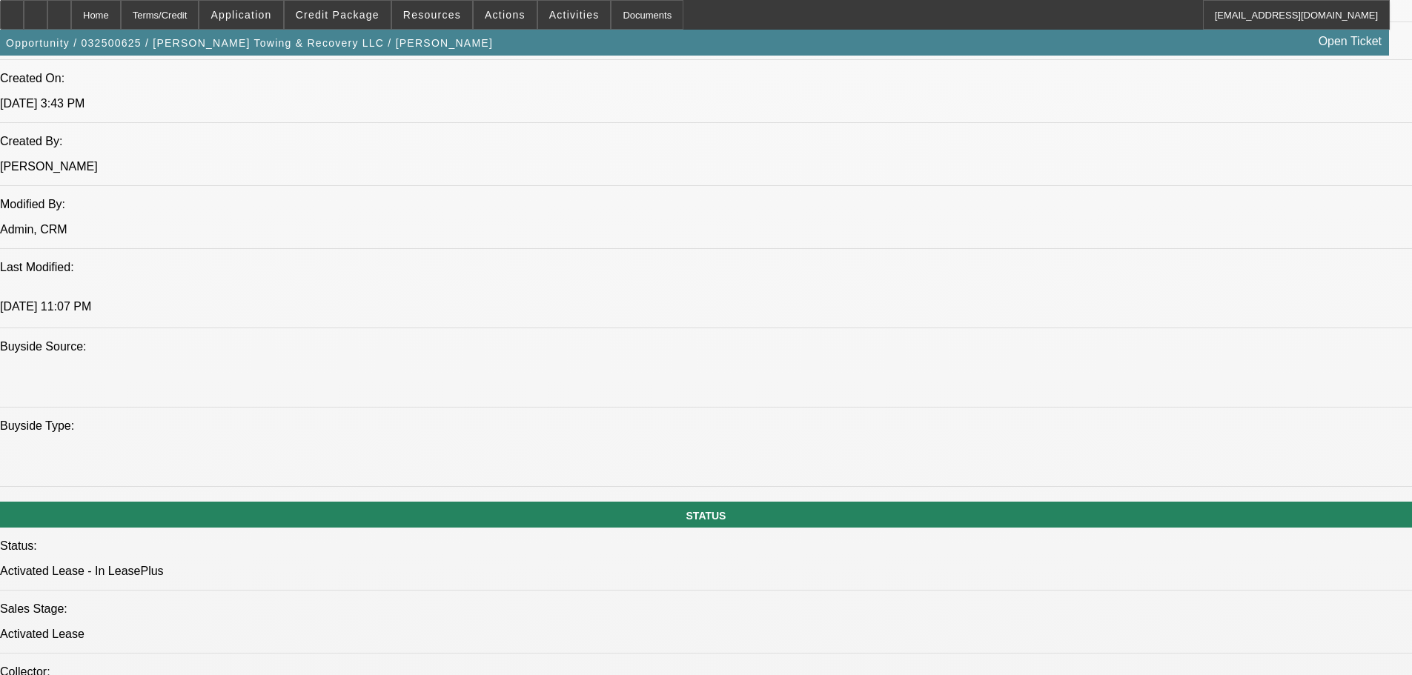
select select "0"
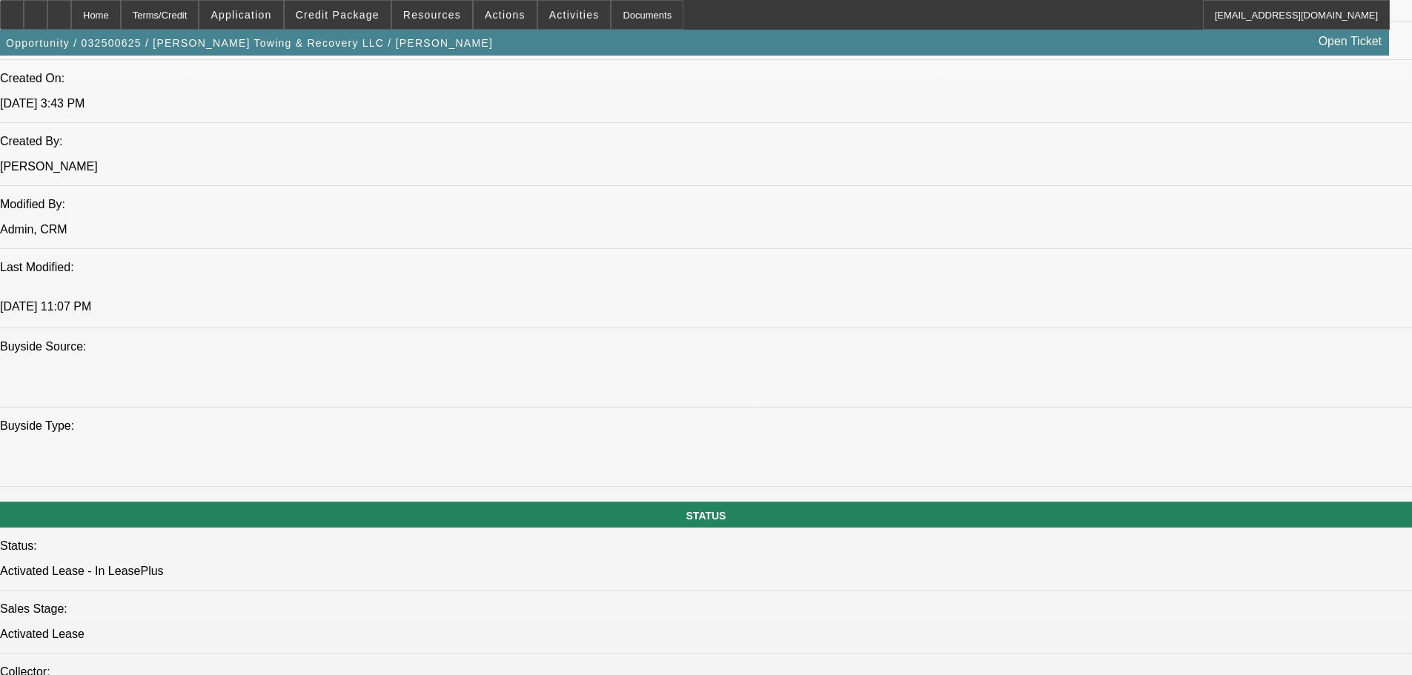
select select "0"
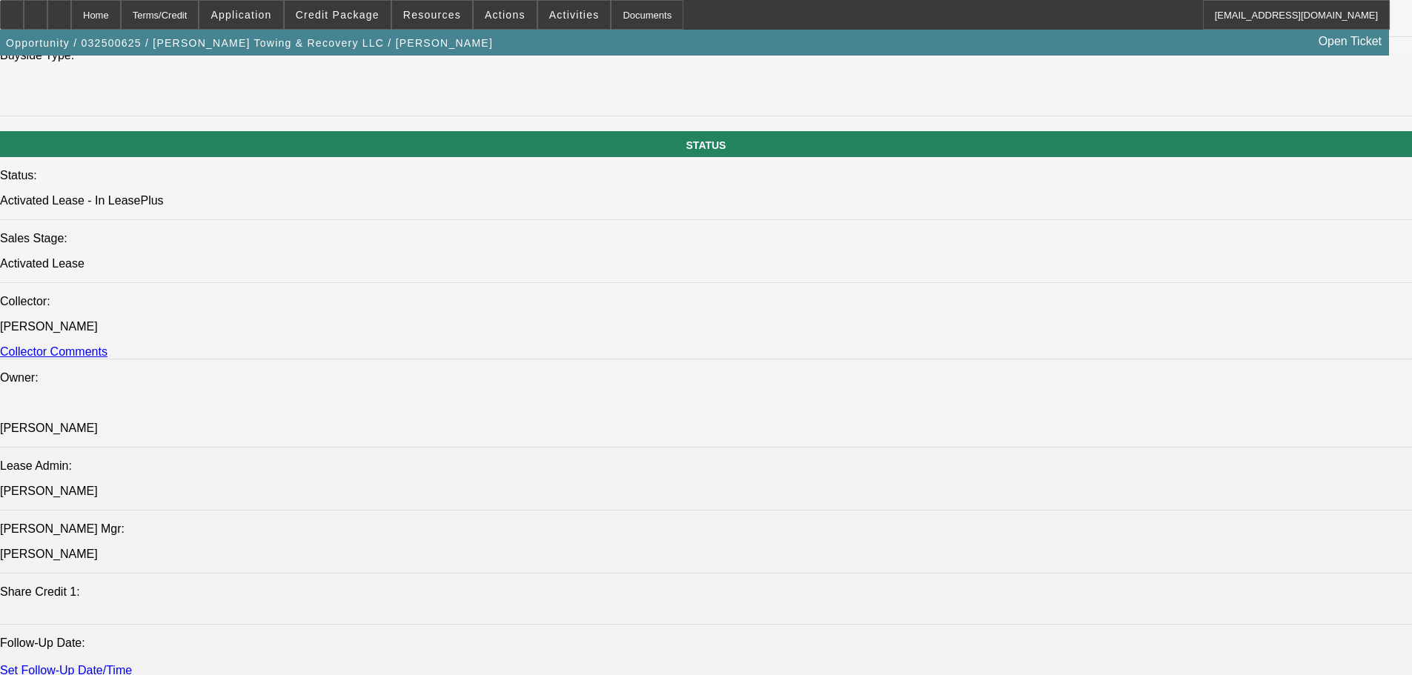
select select "1"
select select "3"
select select "6"
select select "1"
select select "3"
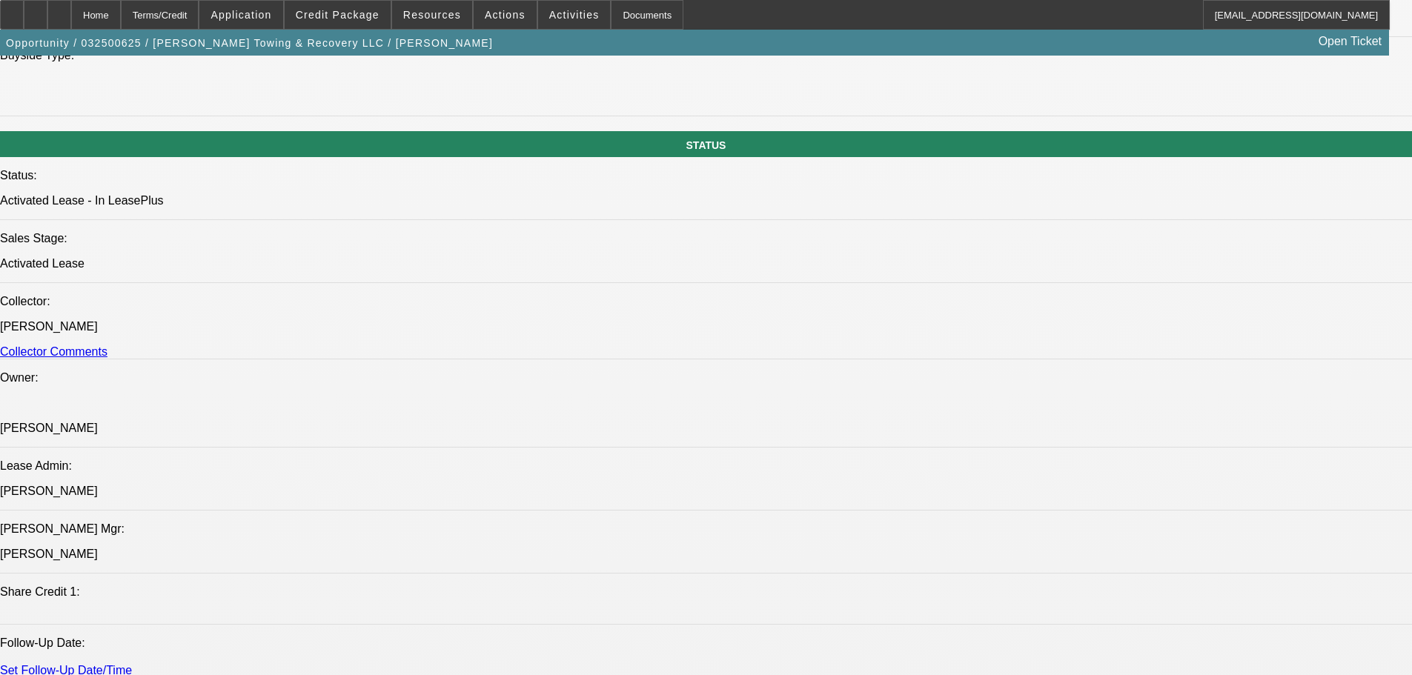
select select "6"
select select "1"
select select "3"
select select "6"
select select "1"
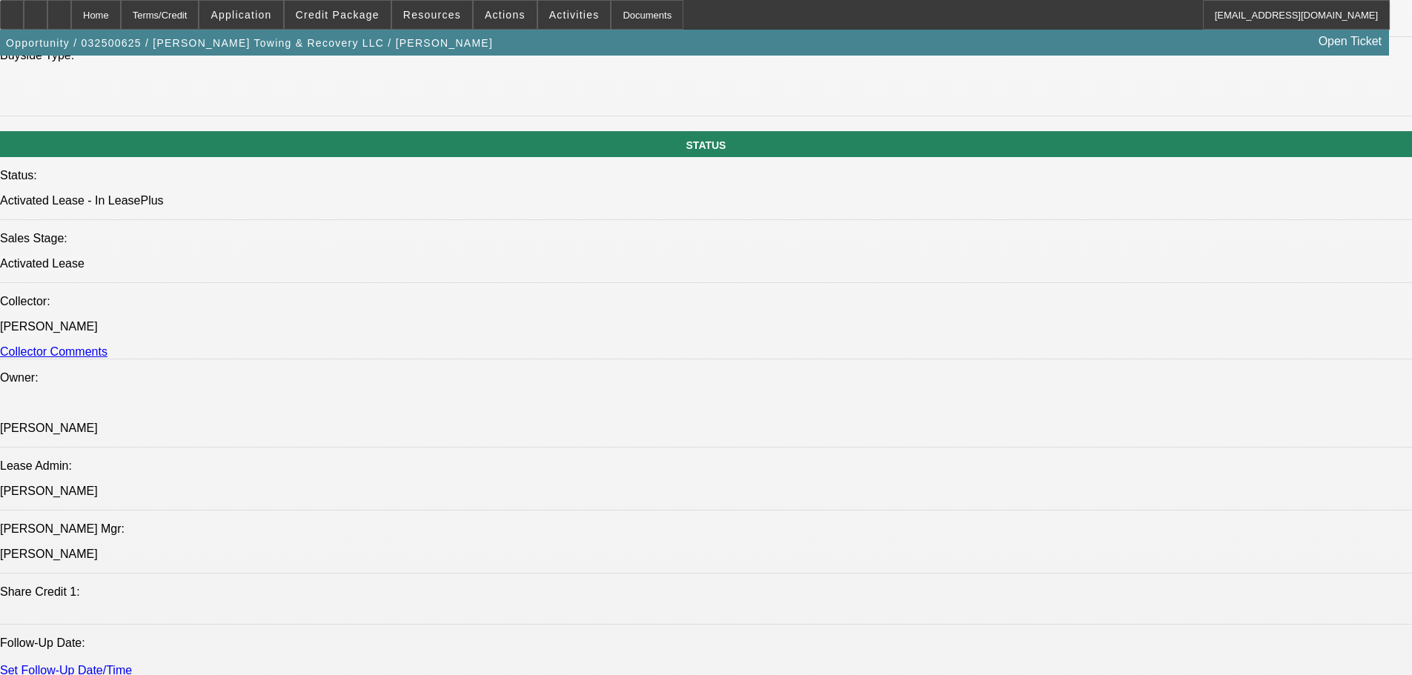
select select "3"
select select "6"
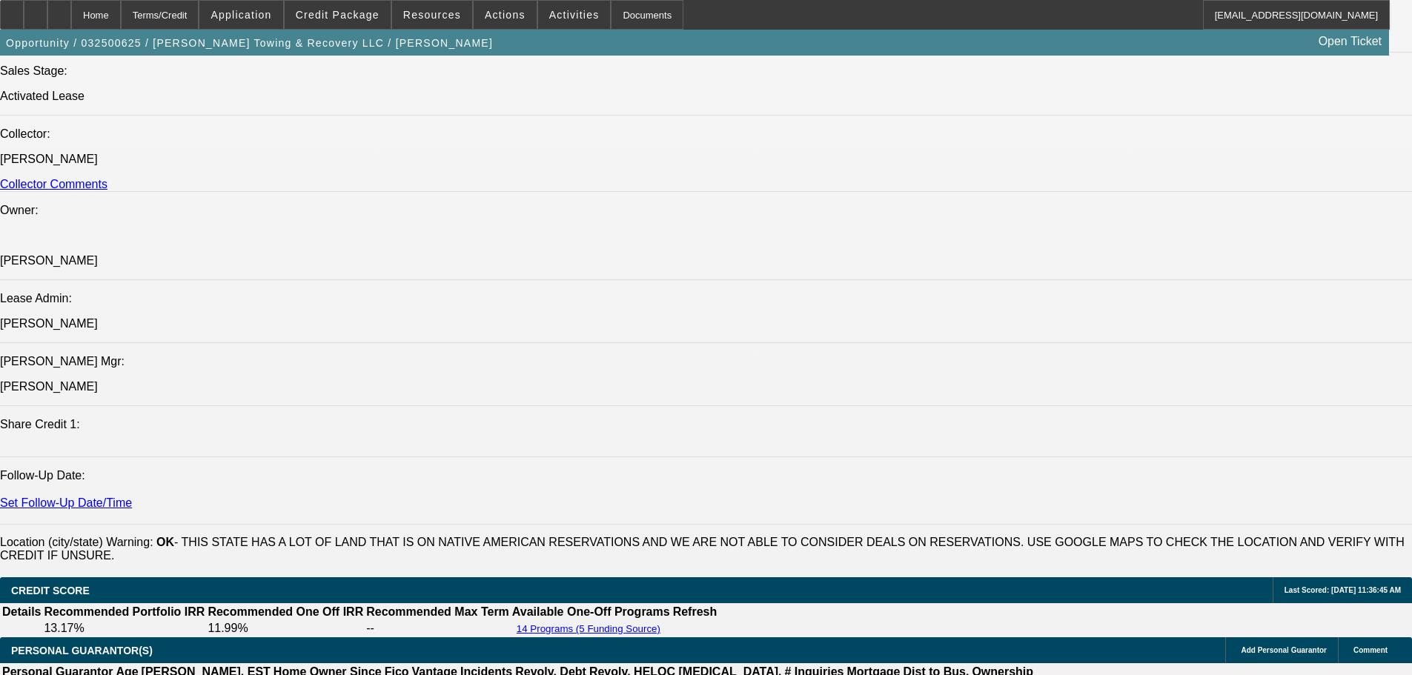
scroll to position [1682, 0]
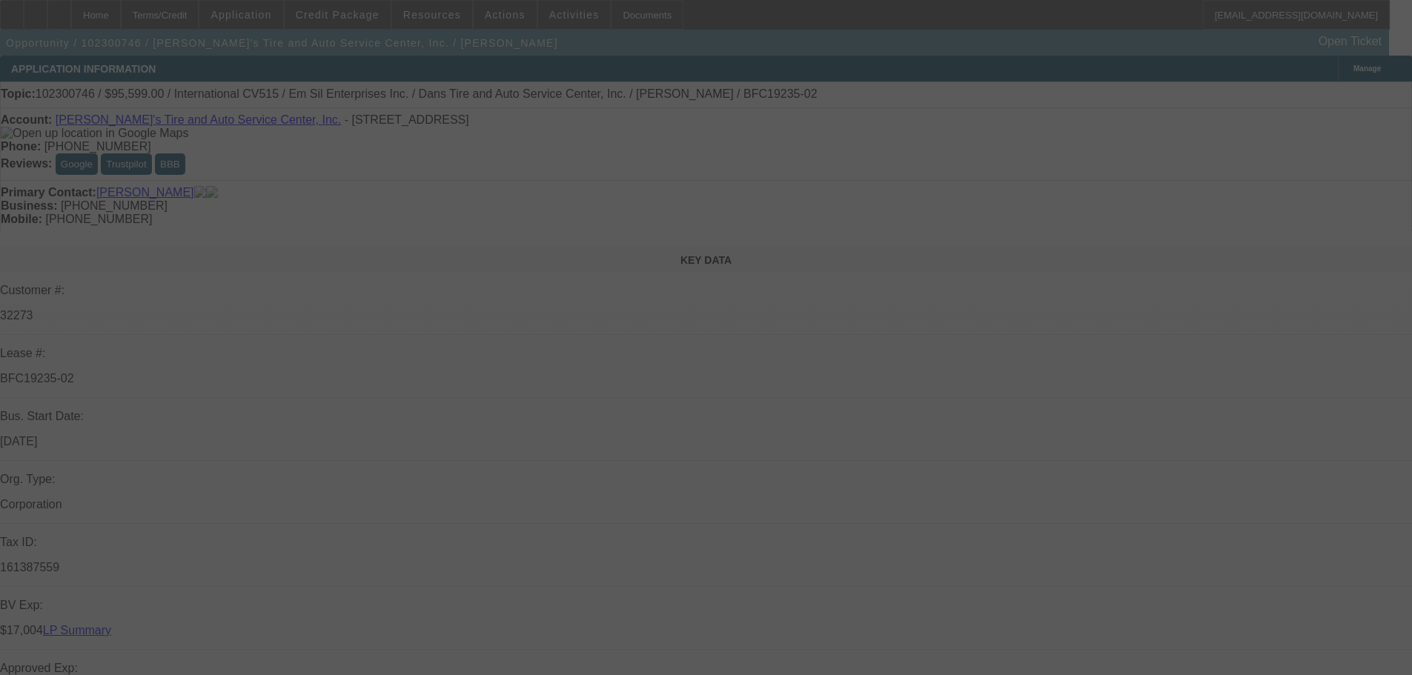
select select "0"
select select "2"
select select "0.1"
select select "4"
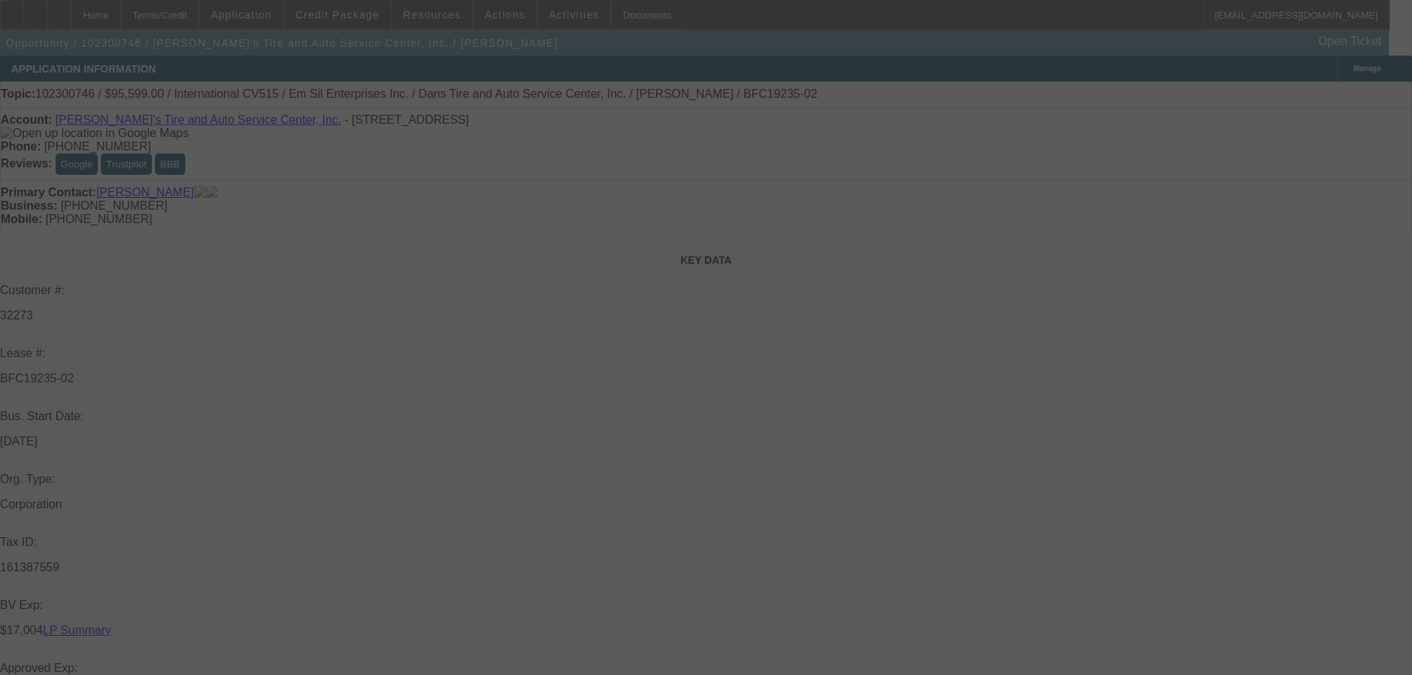
select select "0"
select select "2"
select select "0.1"
select select "4"
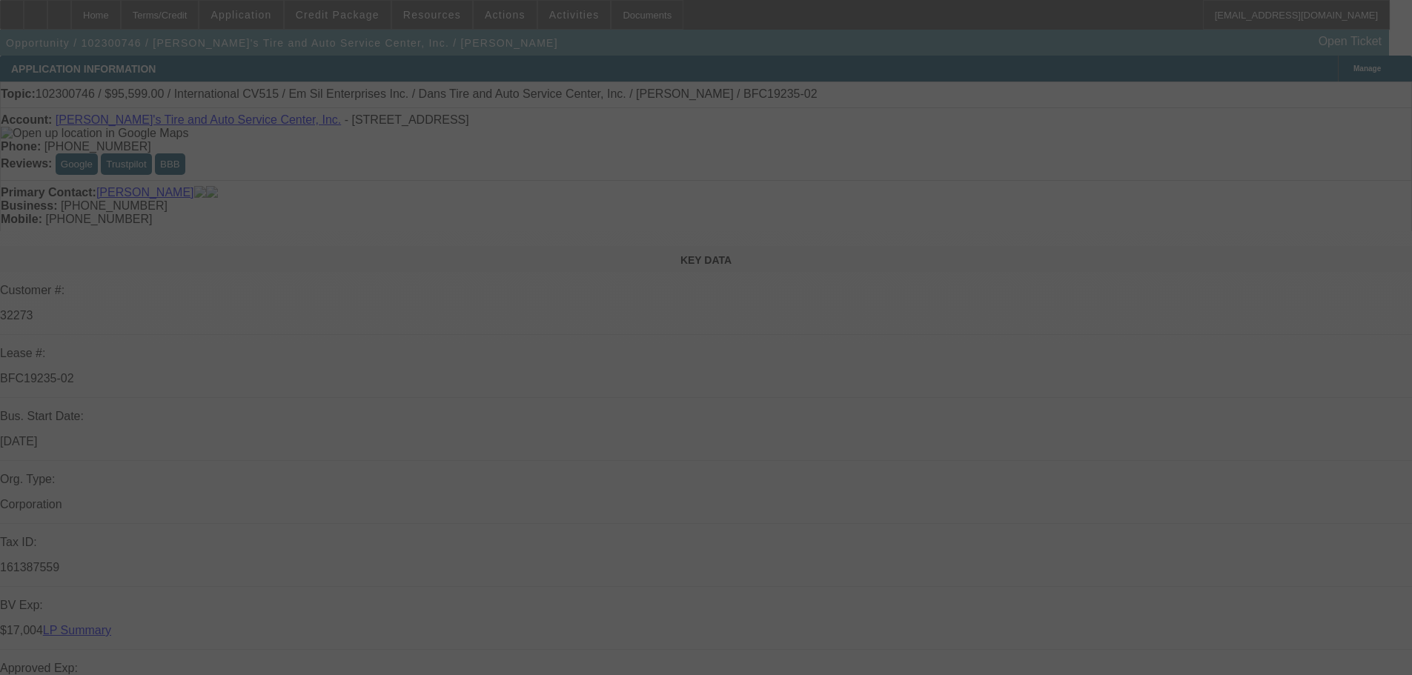
select select "0"
select select "2"
select select "0.1"
select select "4"
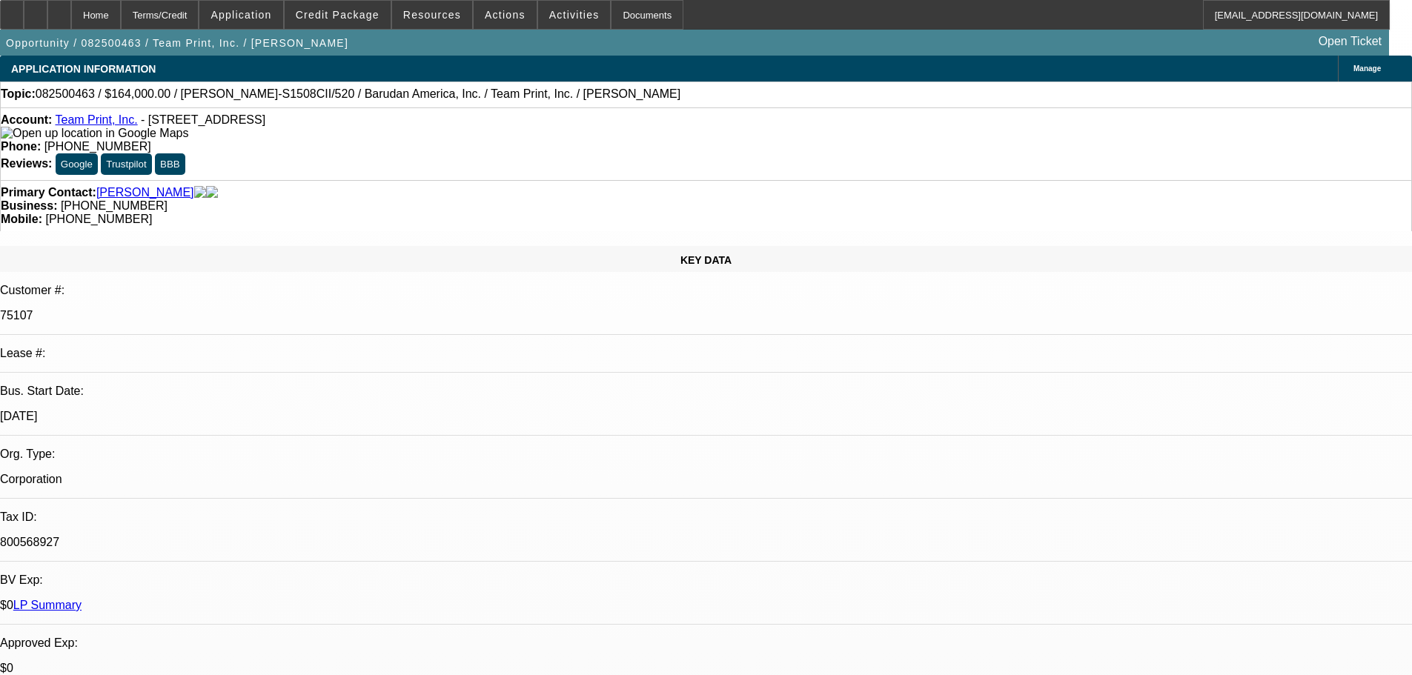
select select "0"
select select "1"
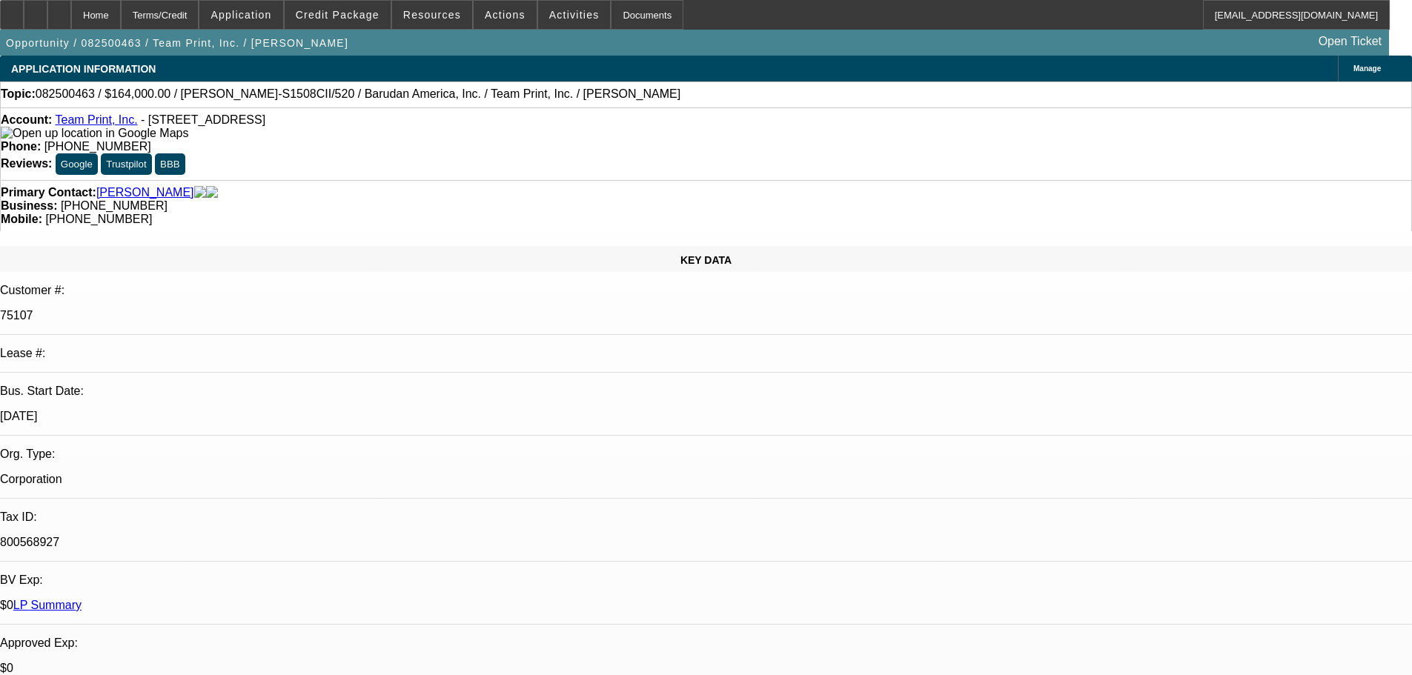
select select "2"
click at [351, 8] on span at bounding box center [338, 15] width 106 height 36
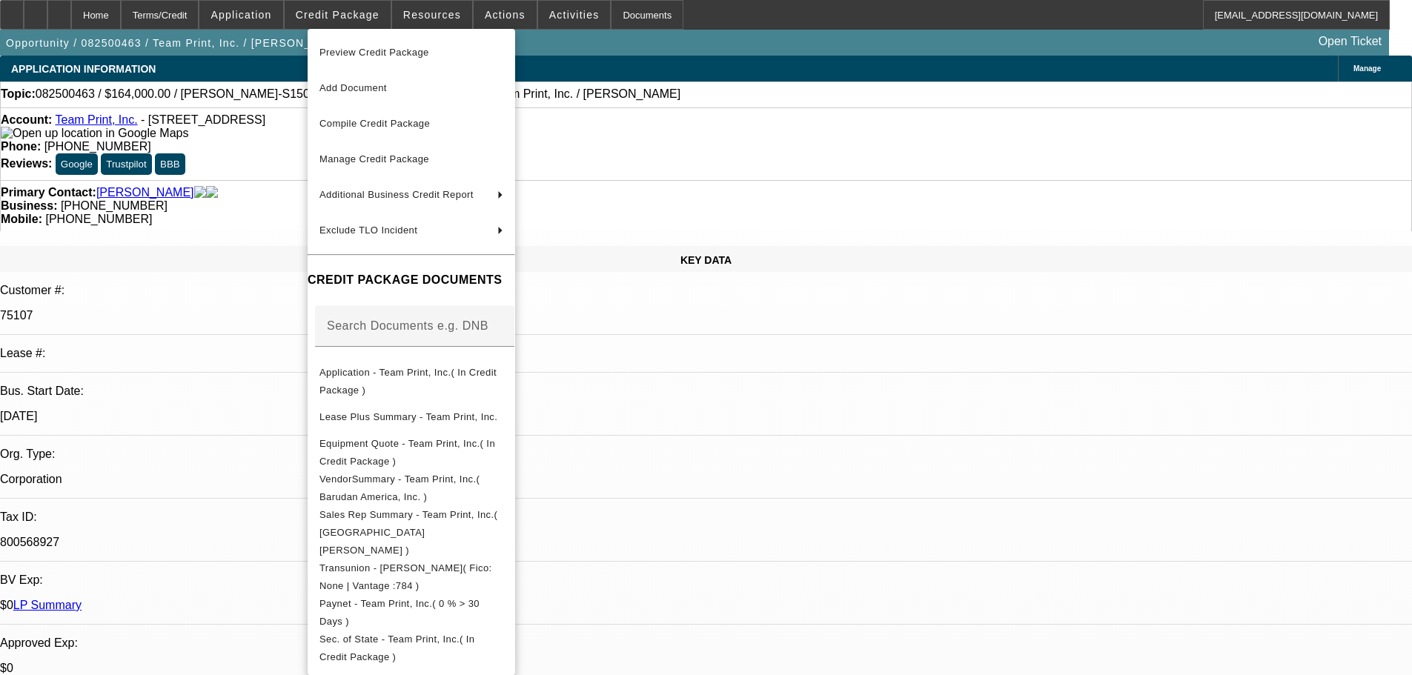
click at [364, 51] on span "Preview Credit Package" at bounding box center [375, 52] width 110 height 11
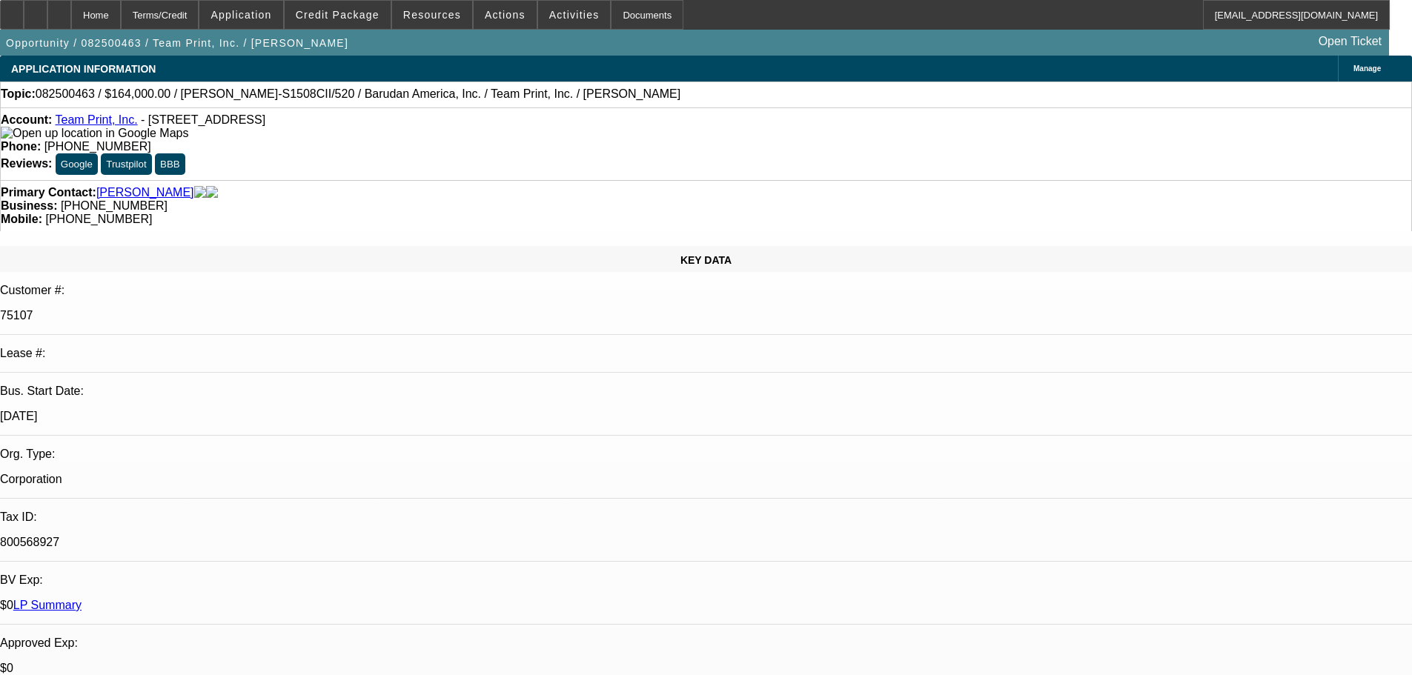
scroll to position [73, 0]
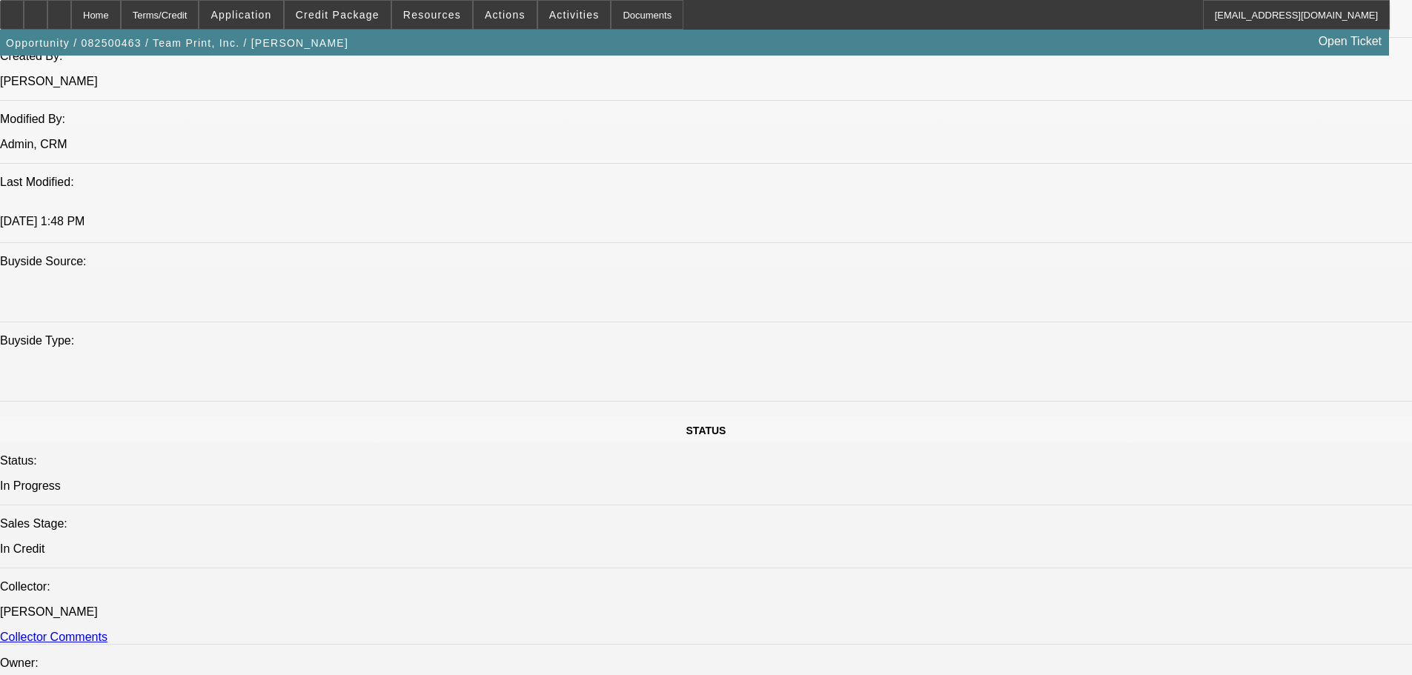
scroll to position [1557, 0]
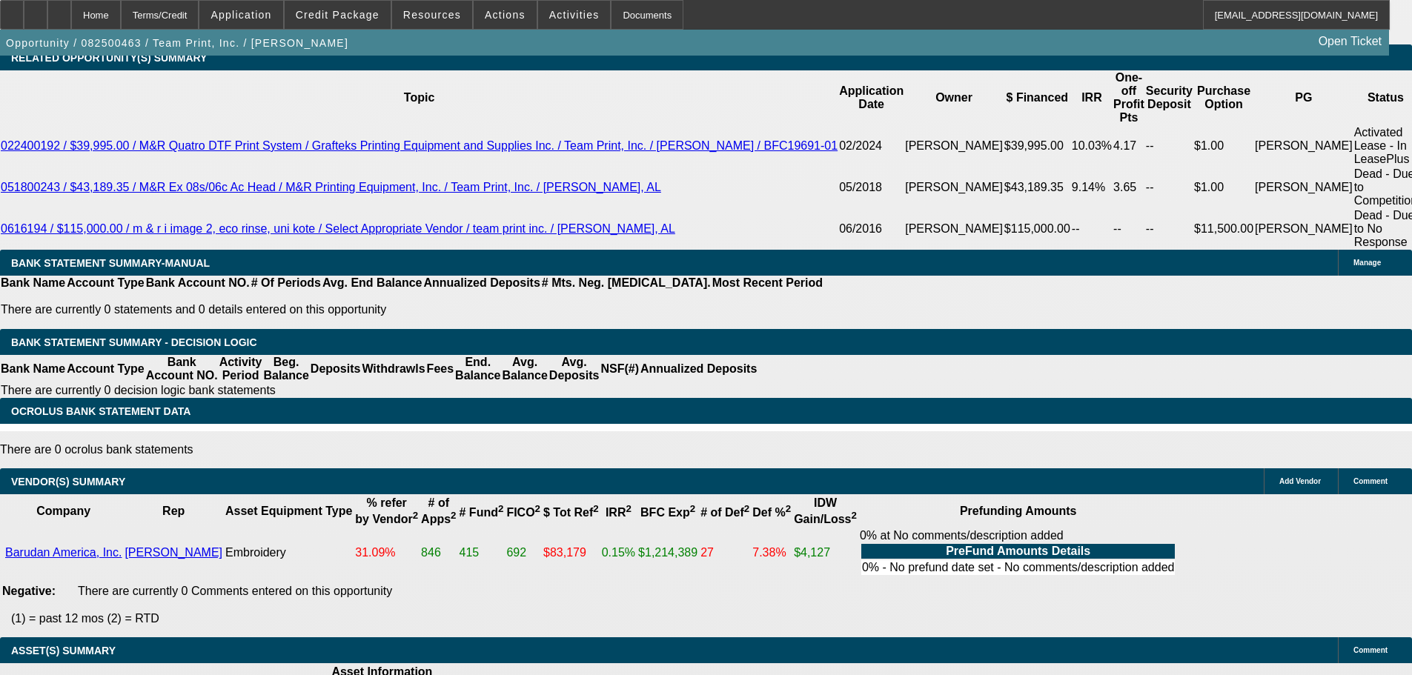
scroll to position [2659, 0]
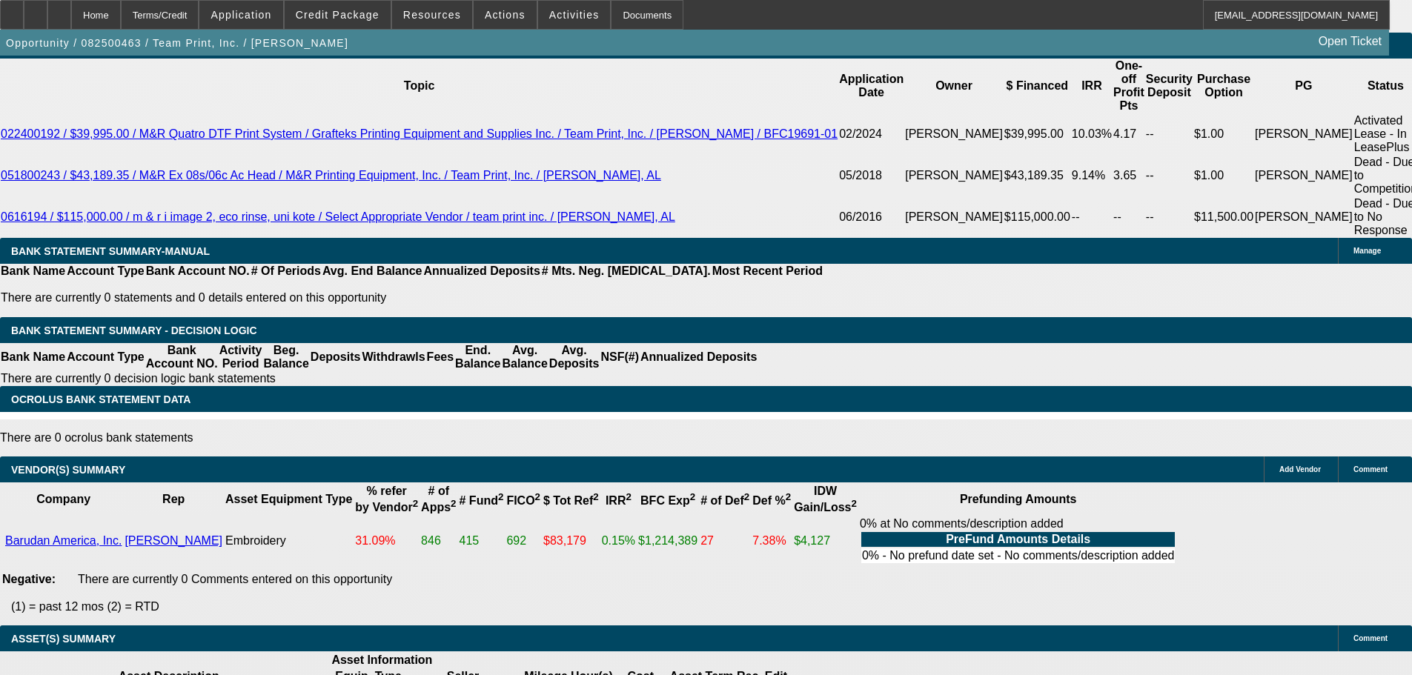
select select "6"
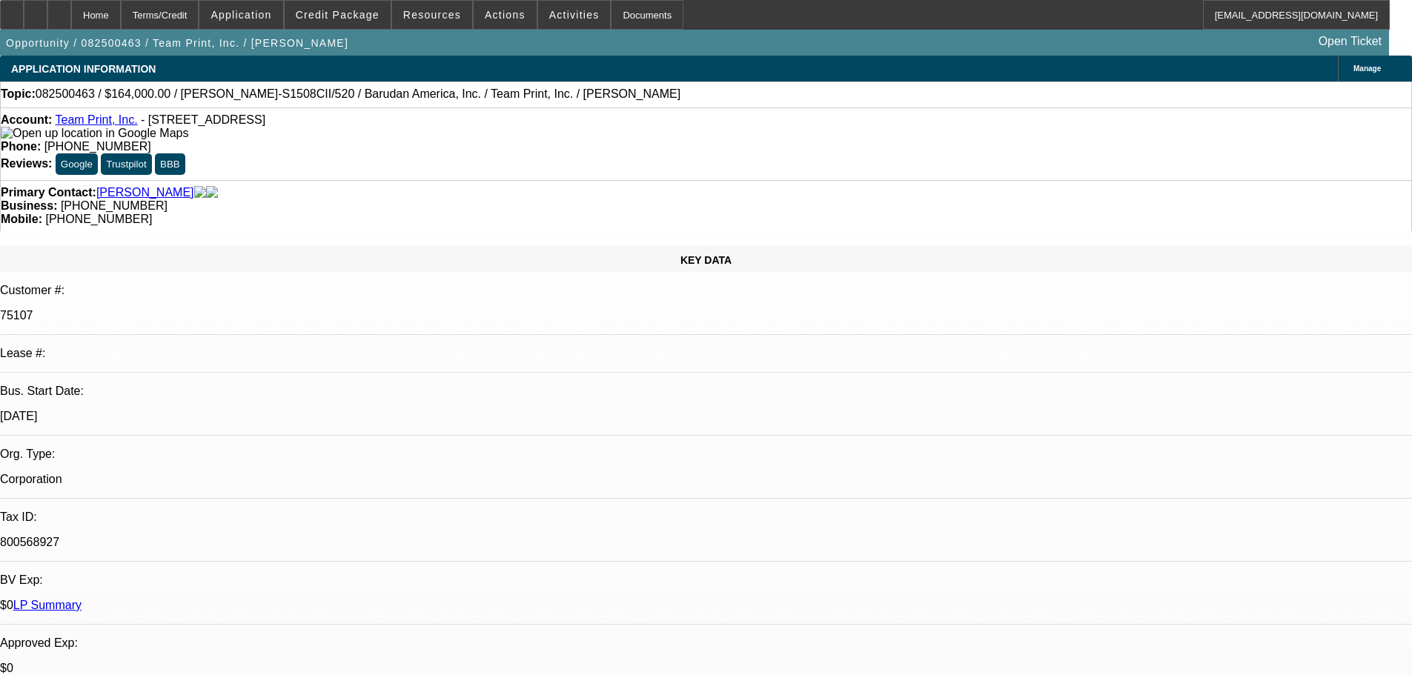
type textarea "ANY BANKS AVAIL AS WOULD NEED TO SEE THEM FOR ANY PORT DECISION EXSPECIALLY AT …"
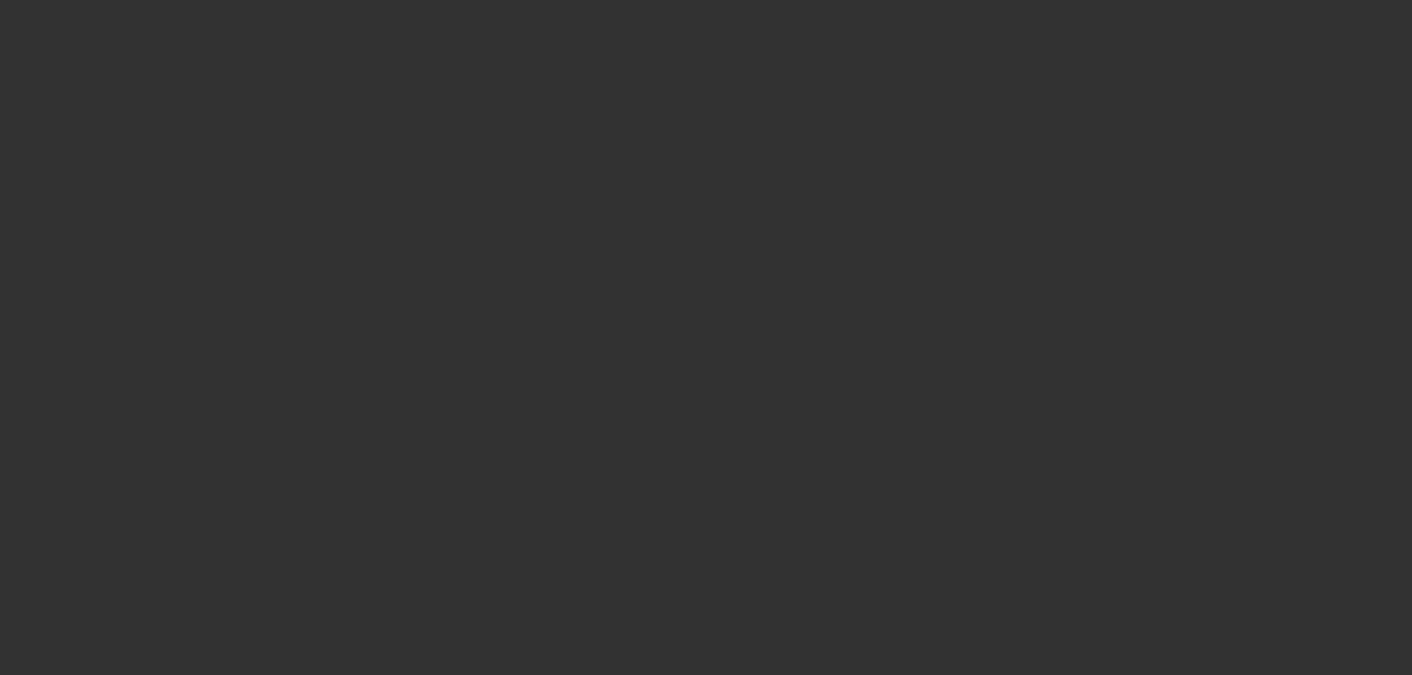
select select "0"
select select "2"
select select "0"
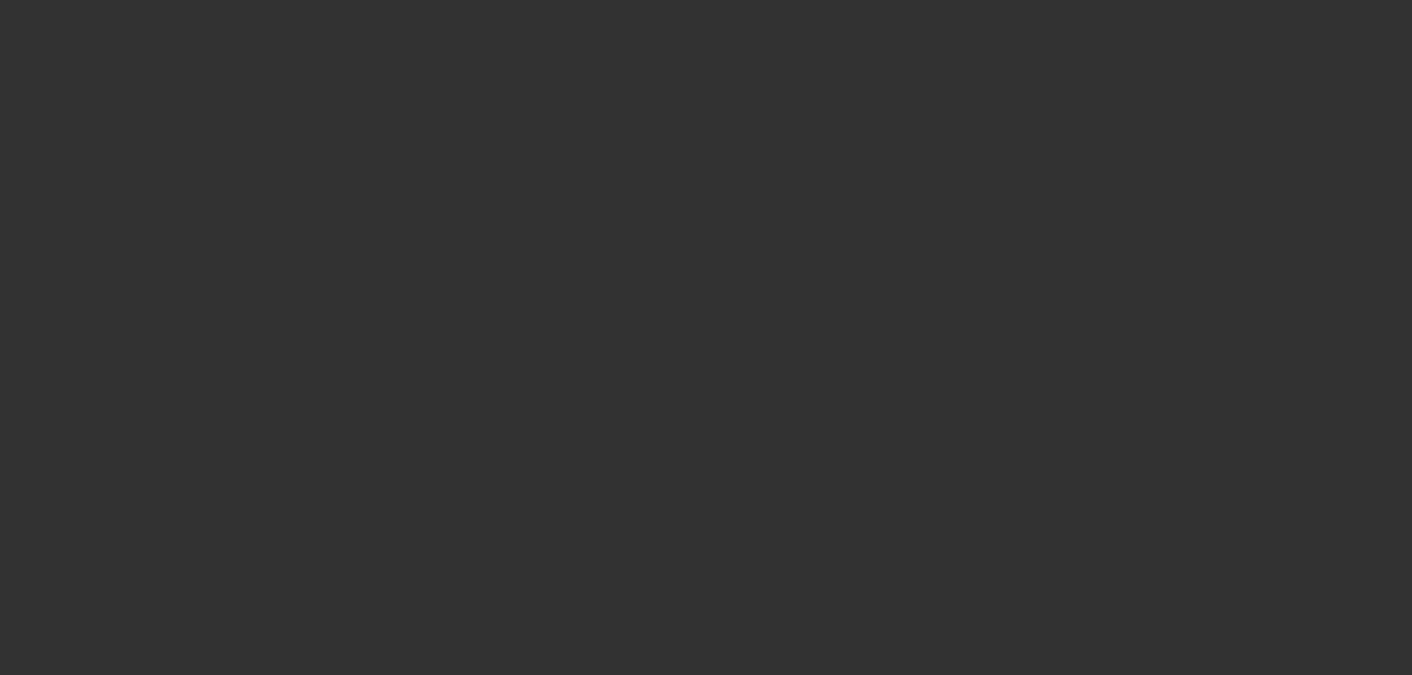
select select "0"
select select "2"
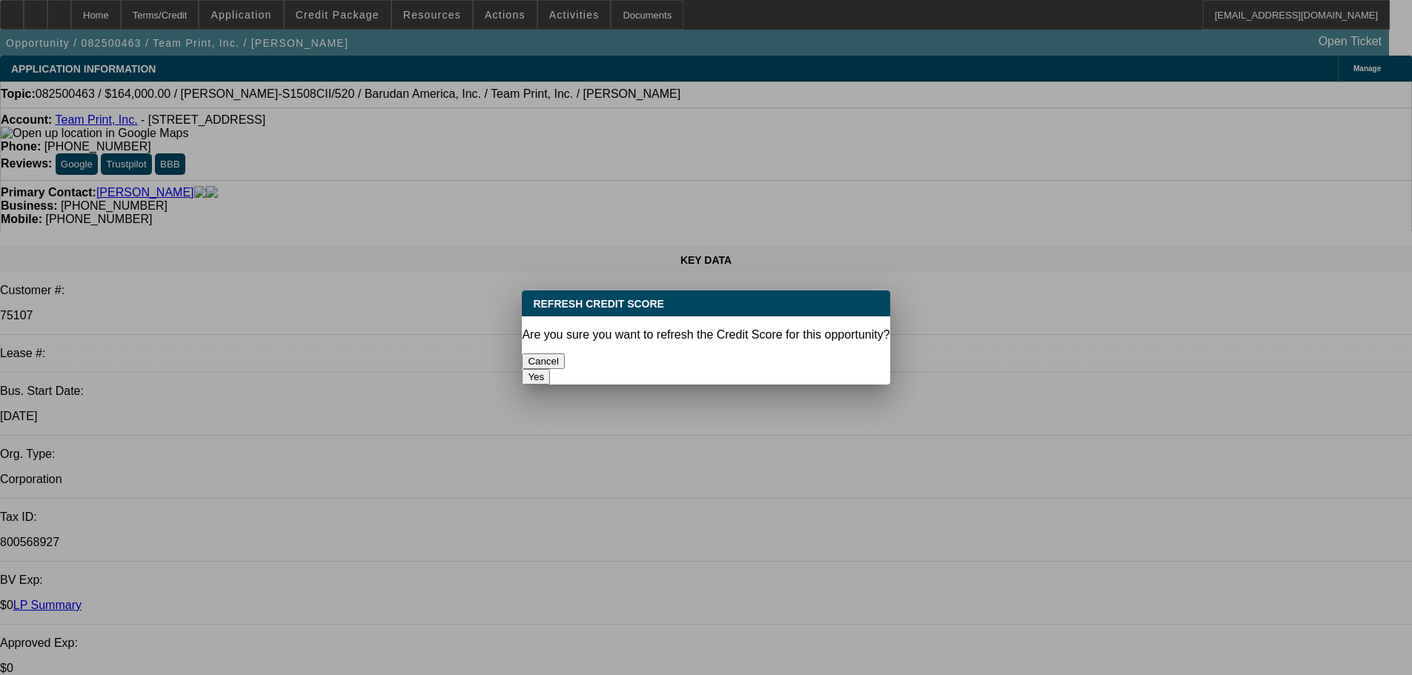
click at [550, 369] on button "Yes" at bounding box center [536, 377] width 28 height 16
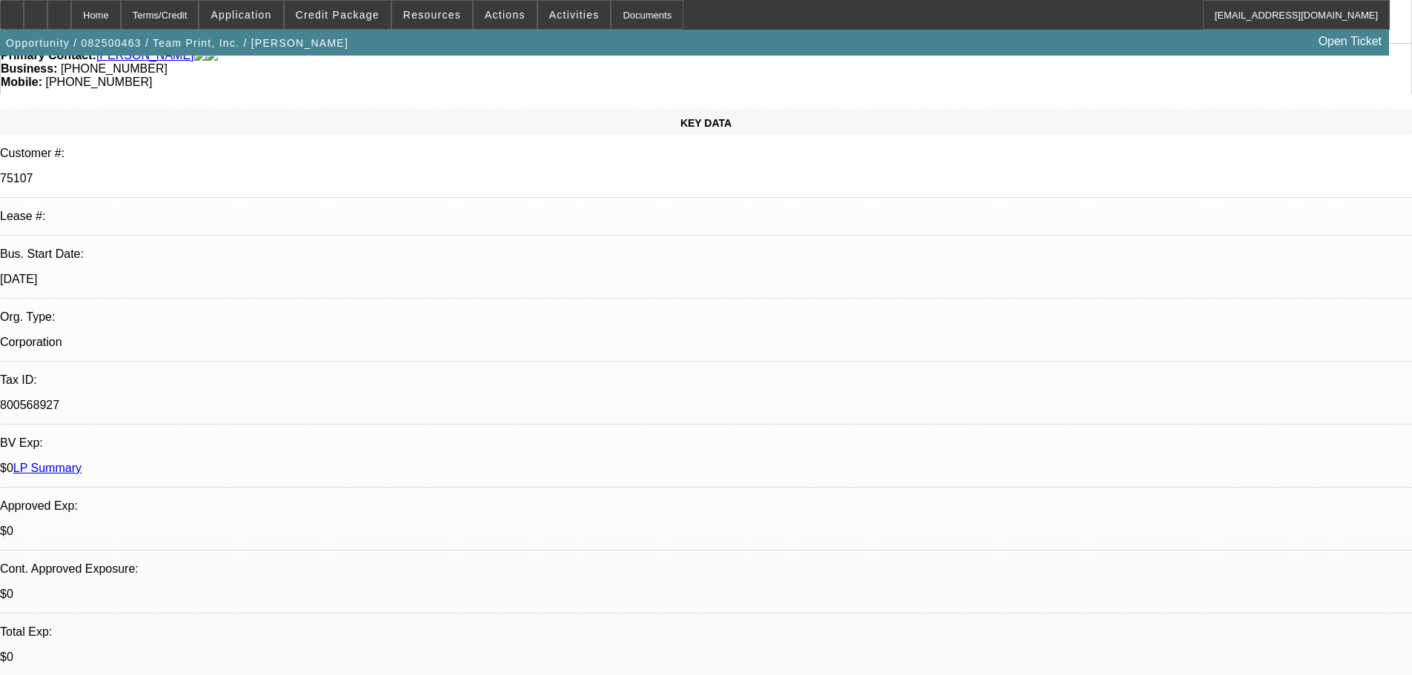
scroll to position [148, 0]
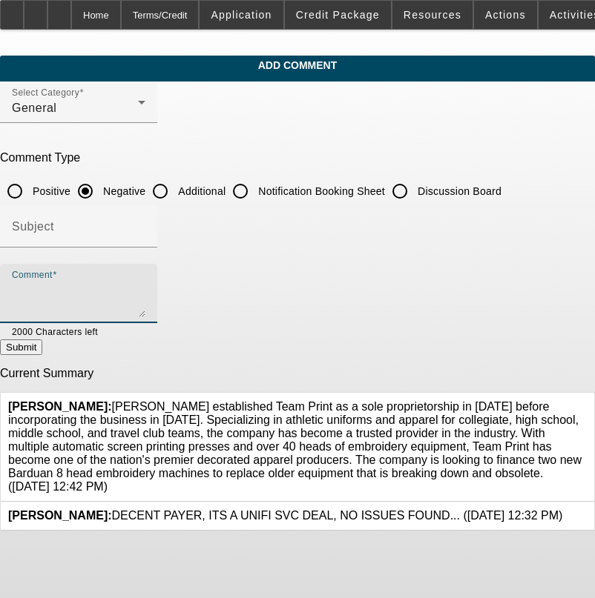
click at [91, 293] on textarea "Comment" at bounding box center [78, 300] width 133 height 36
click at [145, 285] on textarea "ONLY 1 OPEN CC," at bounding box center [78, 300] width 133 height 36
click at [145, 285] on textarea "ONLY 1 OPEN CC, OWES 1.9MM ON LOAN WITH [PERSON_NAME]?" at bounding box center [78, 300] width 133 height 36
click at [145, 271] on div "Comment ONLY 1 OPEN CC, OWES 2.2MM ON LOAN WITH [PERSON_NAME]?" at bounding box center [78, 293] width 133 height 59
click at [145, 286] on textarea "ONLY 1 OPEN CC, OWES 2.2MM ON LOAN WITH [PERSON_NAME]?" at bounding box center [78, 300] width 133 height 36
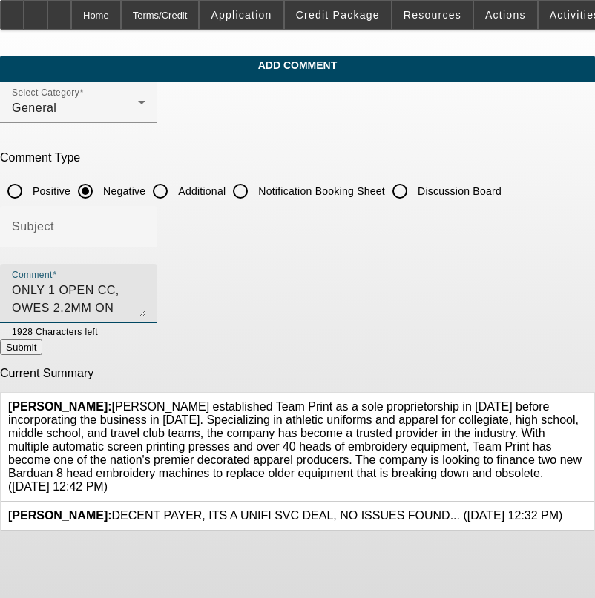
type textarea "ONLY 1 OPEN CC, OWES 2.2MM ON LOAN WITH [PERSON_NAME]? FEW 1-30S ON PAYNET,"
